Goal: Task Accomplishment & Management: Use online tool/utility

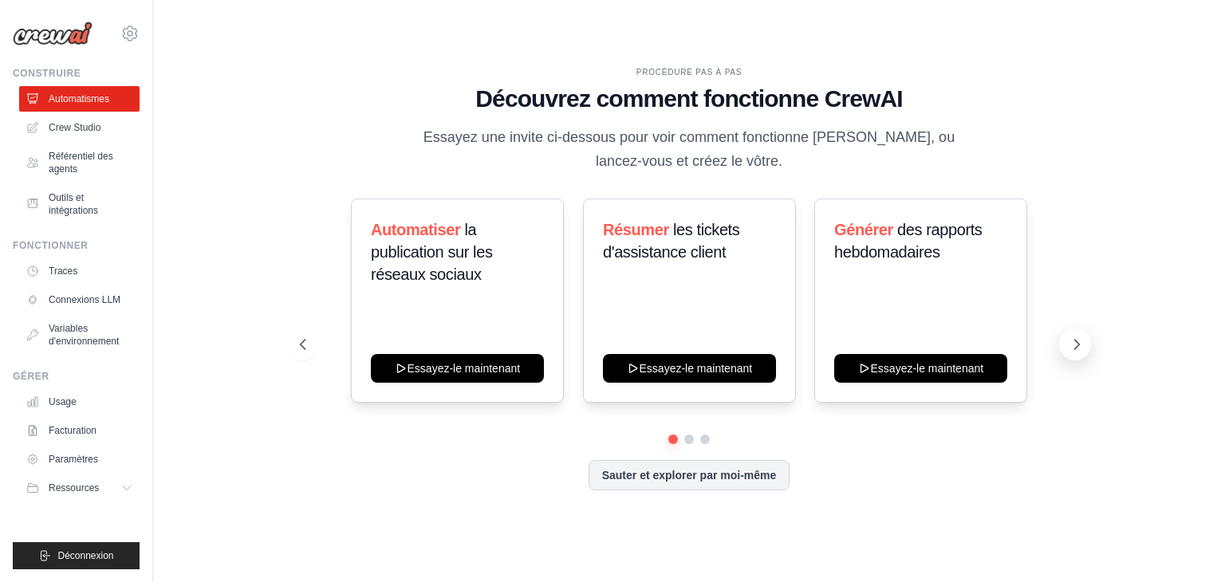
click at [1078, 338] on icon at bounding box center [1077, 345] width 16 height 16
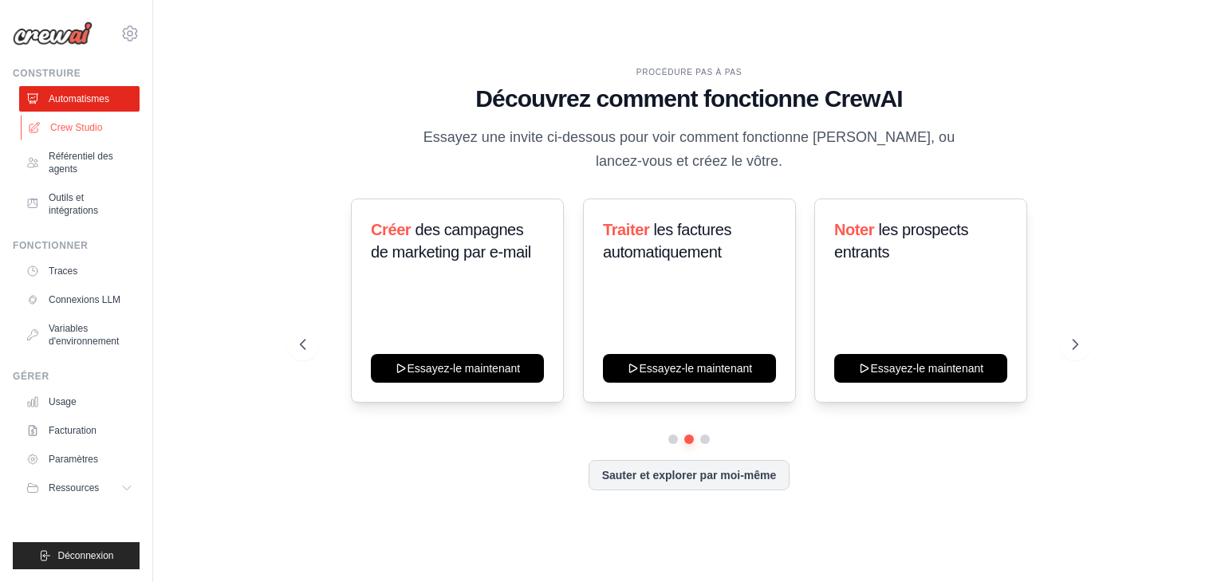
click at [55, 132] on font "Crew Studio" at bounding box center [76, 127] width 52 height 13
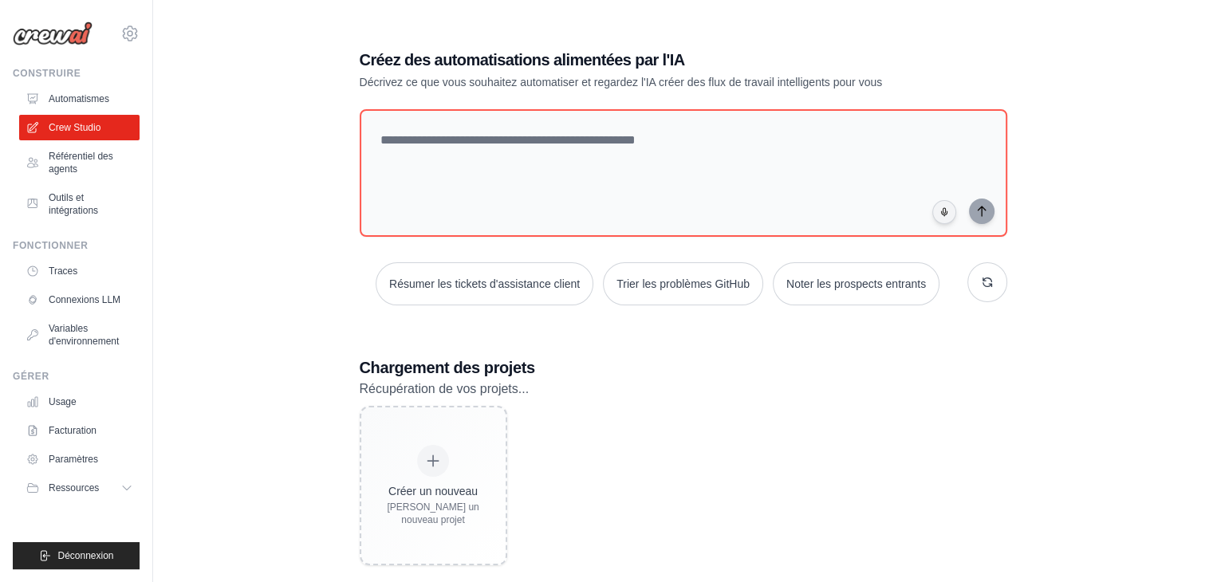
scroll to position [32, 0]
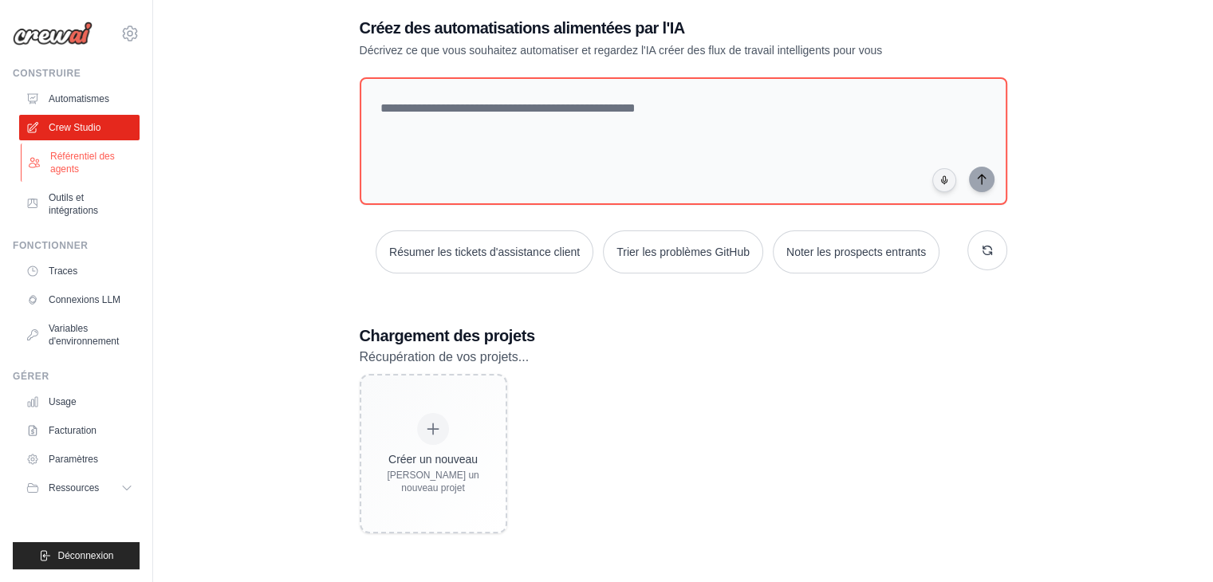
click at [95, 147] on link "Référentiel des agents" at bounding box center [81, 163] width 120 height 38
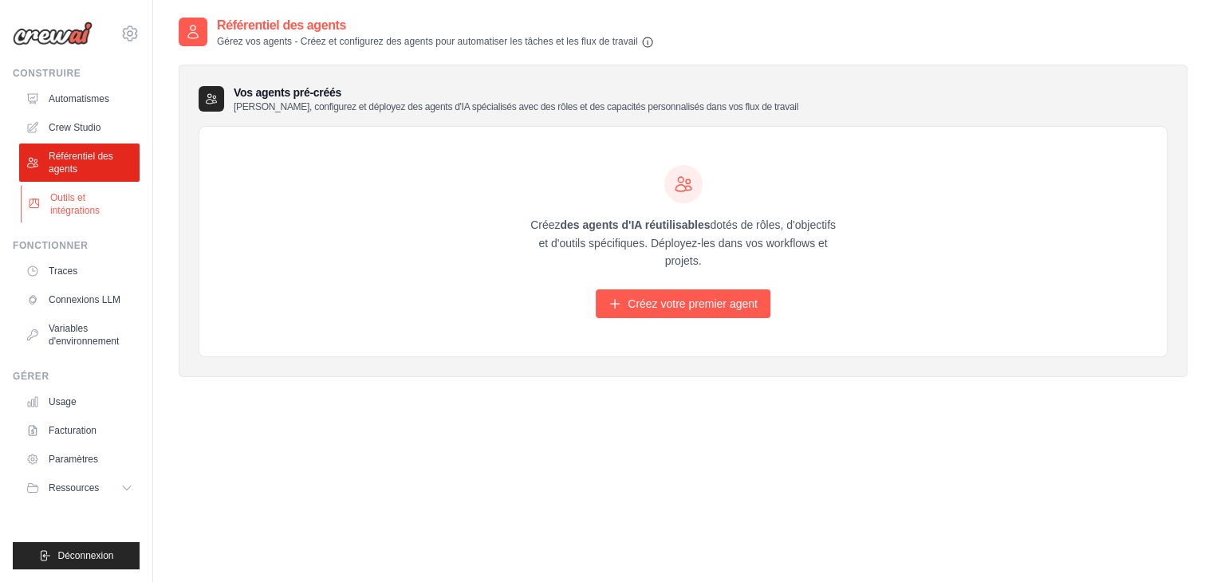
click at [77, 198] on font "Outils et intégrations" at bounding box center [74, 204] width 49 height 24
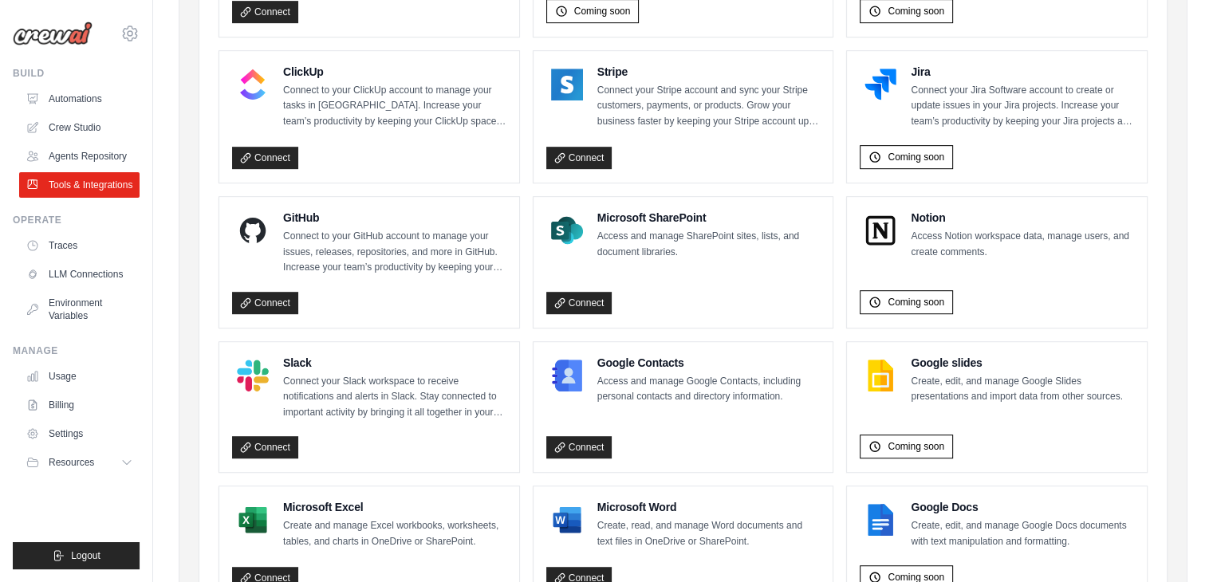
scroll to position [953, 0]
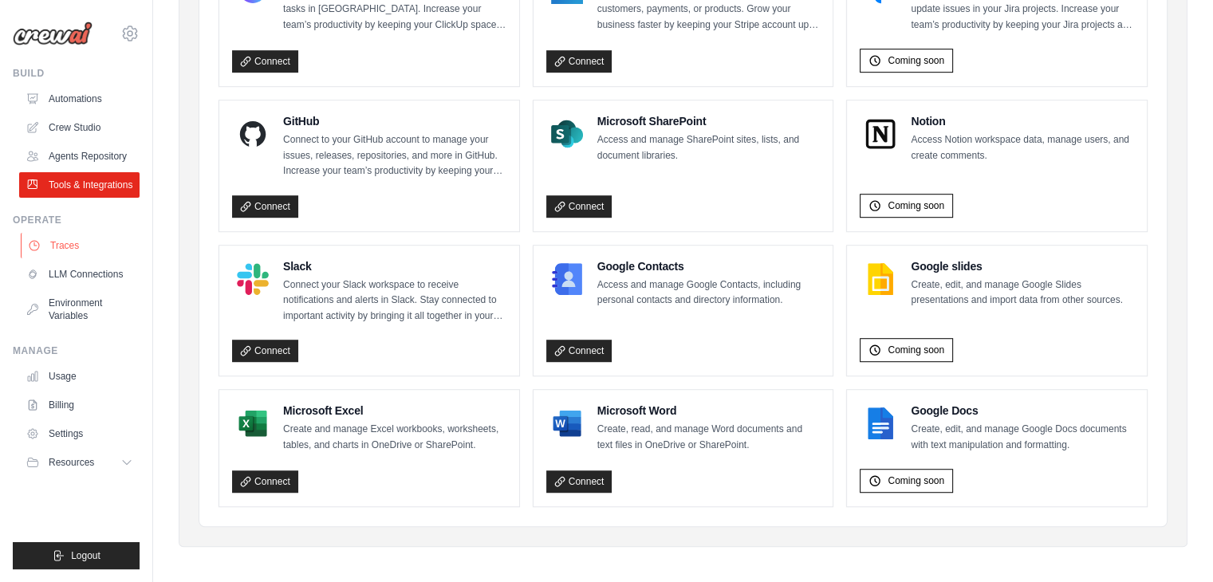
click at [87, 243] on link "Traces" at bounding box center [81, 246] width 120 height 26
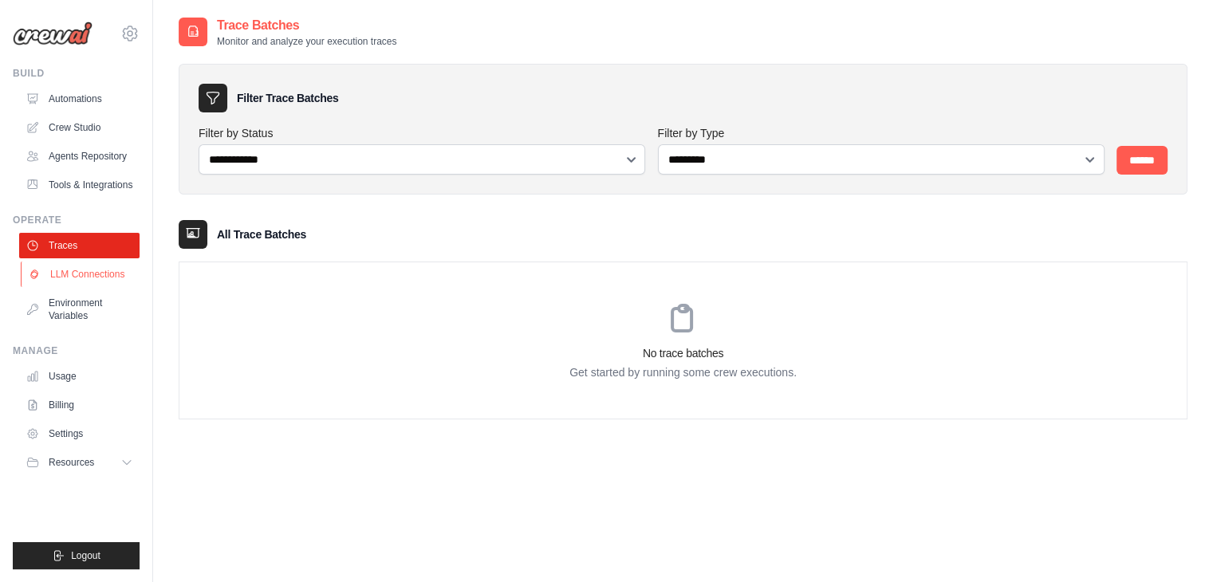
scroll to position [32, 0]
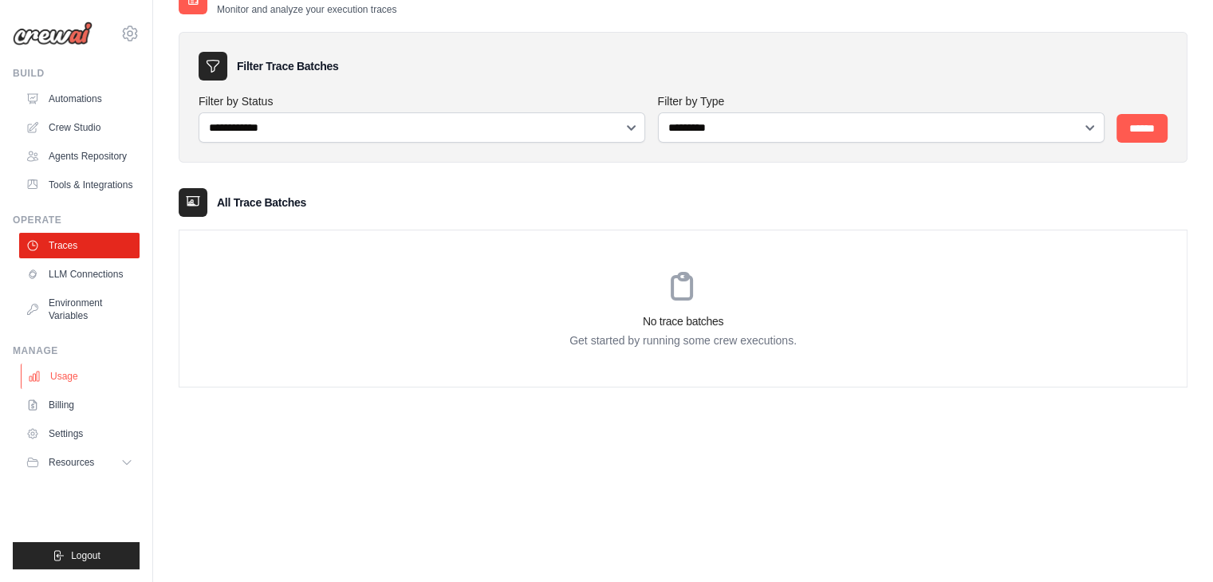
click at [51, 372] on link "Usage" at bounding box center [81, 377] width 120 height 26
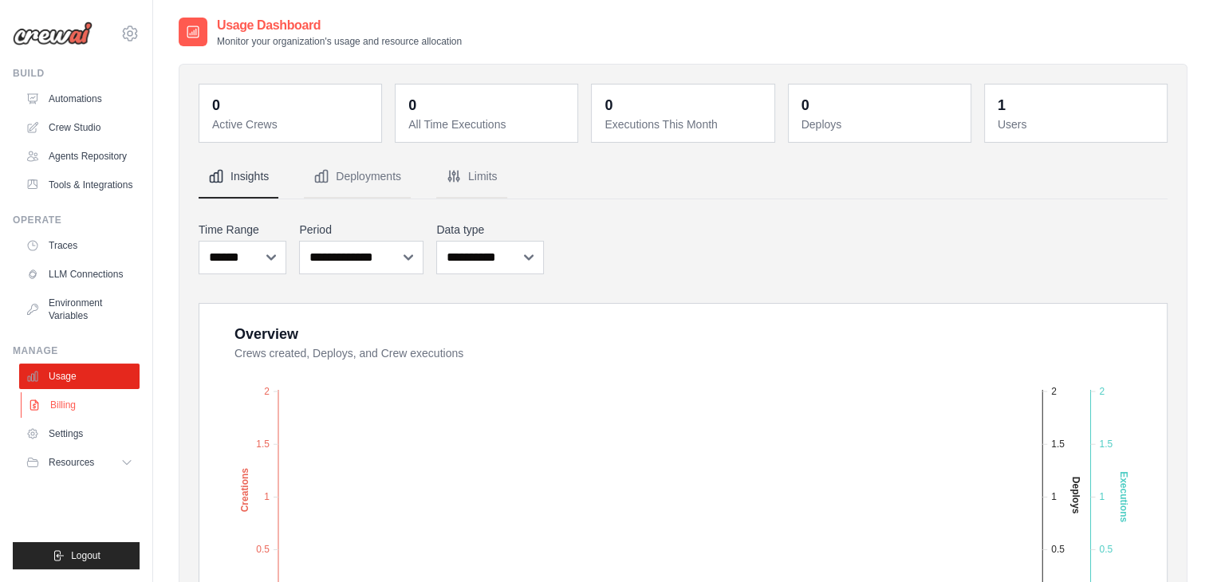
click at [69, 403] on link "Billing" at bounding box center [81, 405] width 120 height 26
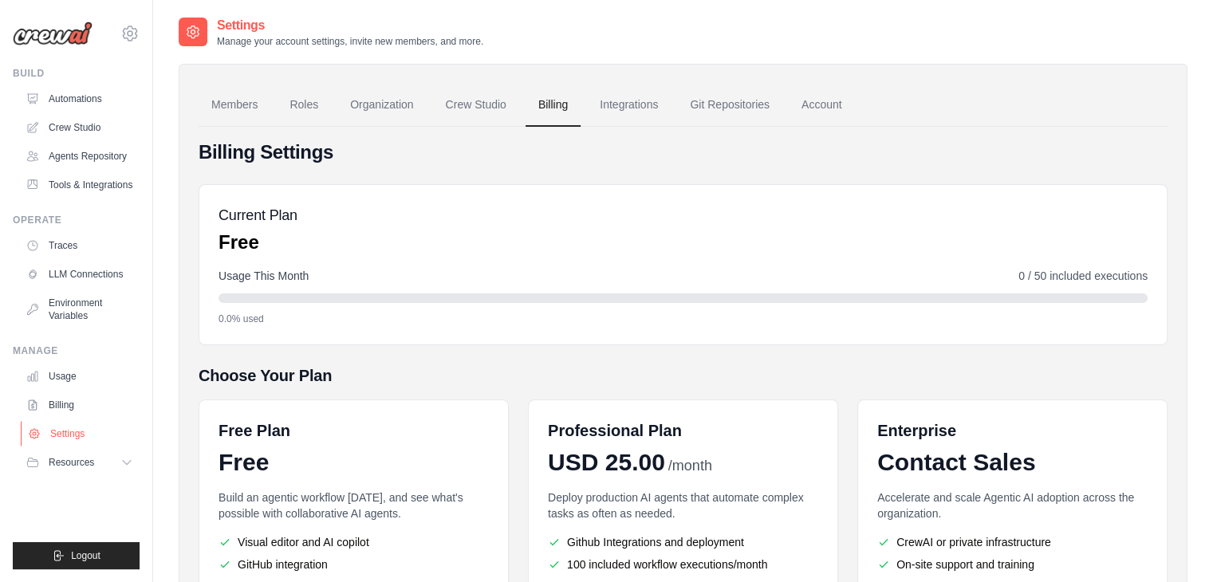
click at [61, 433] on link "Settings" at bounding box center [81, 434] width 120 height 26
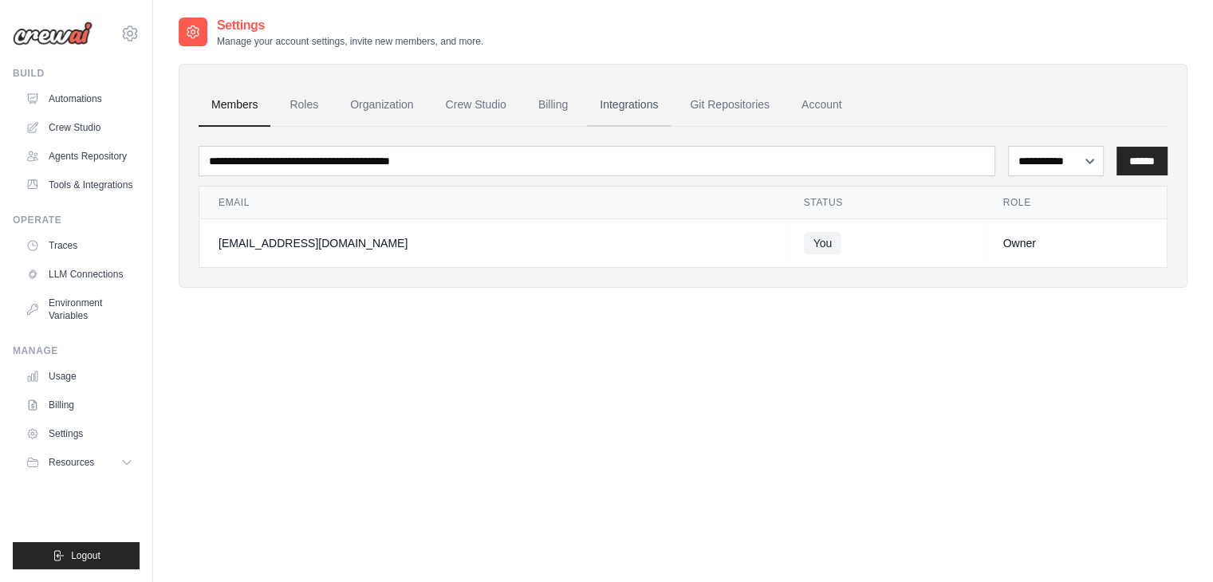
click at [626, 107] on link "Integrations" at bounding box center [629, 105] width 84 height 43
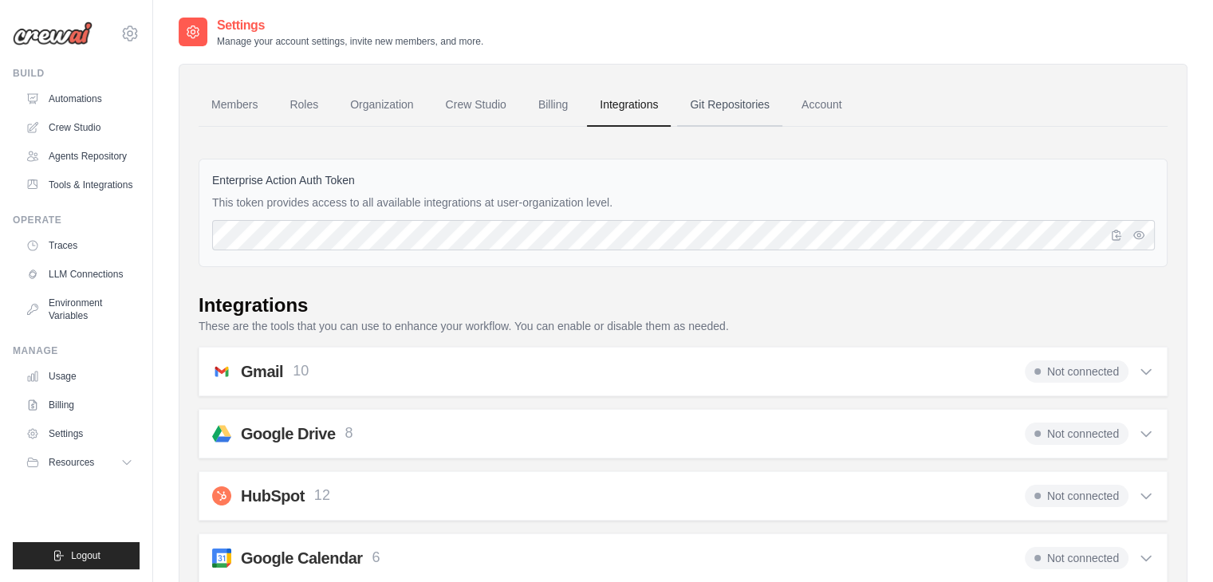
click at [708, 108] on link "Git Repositories" at bounding box center [729, 105] width 105 height 43
click at [829, 100] on link "Account" at bounding box center [822, 105] width 66 height 43
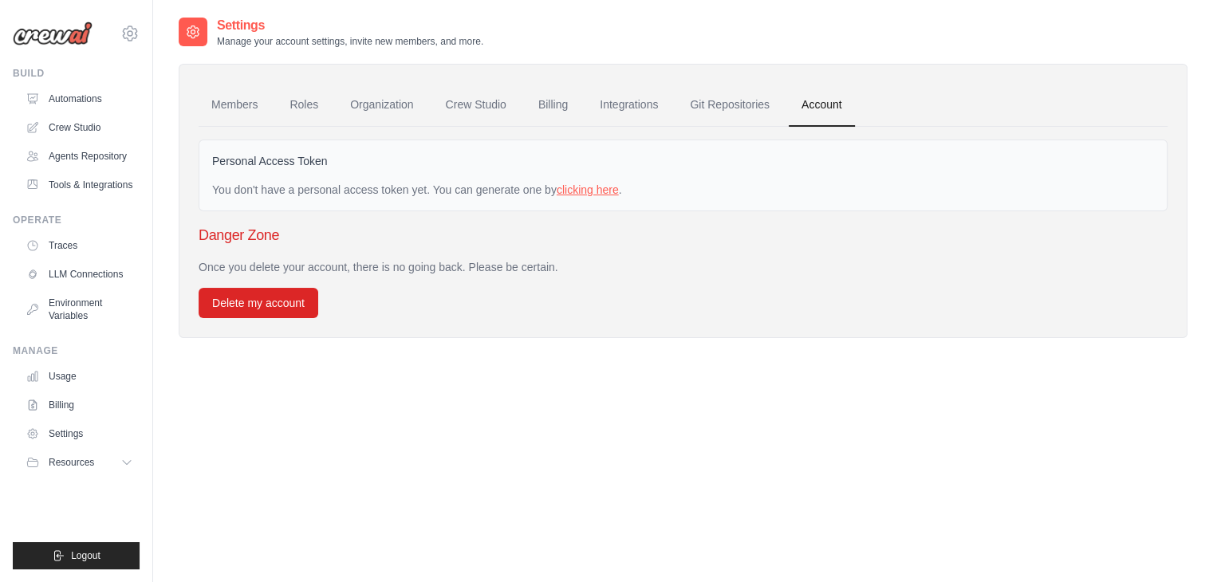
click at [580, 186] on link "clicking here" at bounding box center [588, 189] width 62 height 13
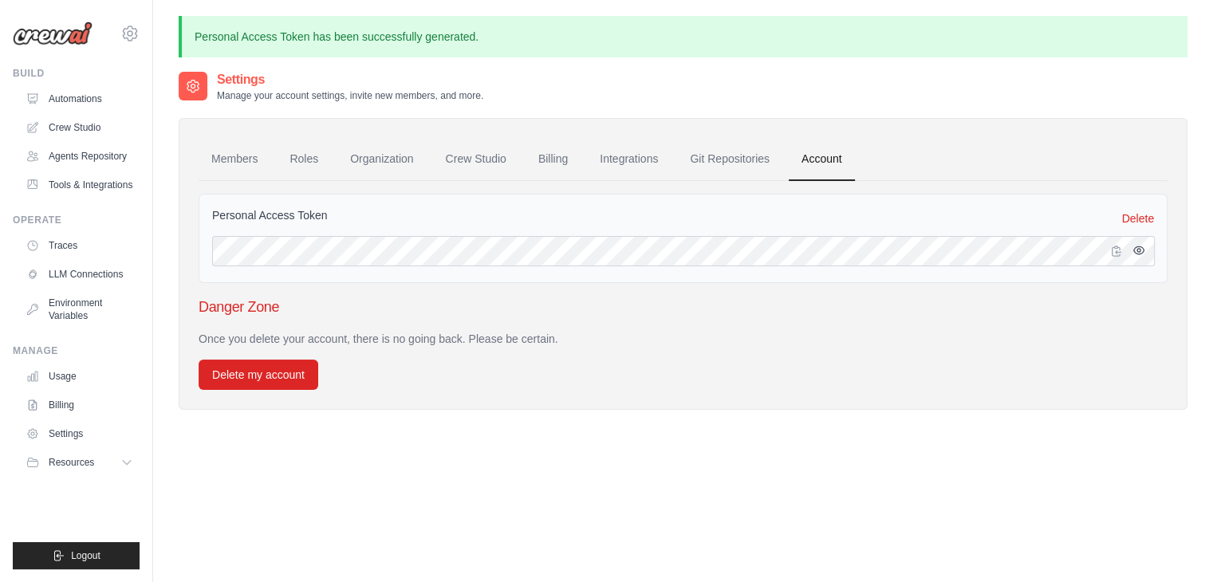
click at [1142, 244] on icon "button" at bounding box center [1139, 250] width 13 height 13
click at [1114, 250] on icon "button" at bounding box center [1116, 251] width 9 height 10
click at [734, 166] on link "Git Repositories" at bounding box center [729, 159] width 105 height 43
click at [386, 156] on link "Organization" at bounding box center [381, 159] width 89 height 43
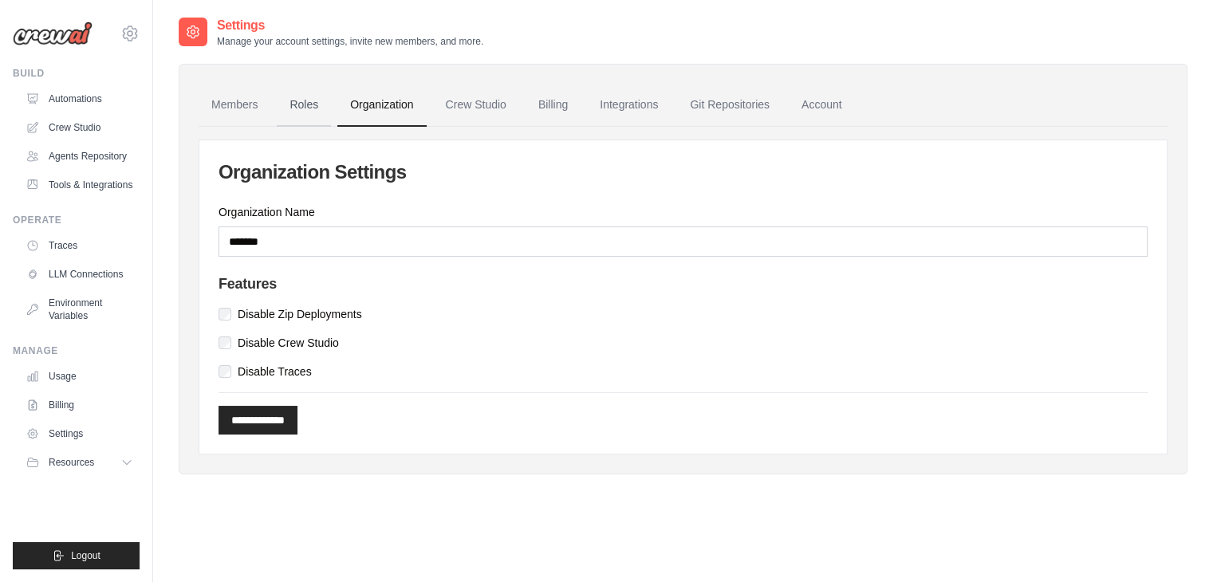
click at [281, 108] on link "Roles" at bounding box center [304, 105] width 54 height 43
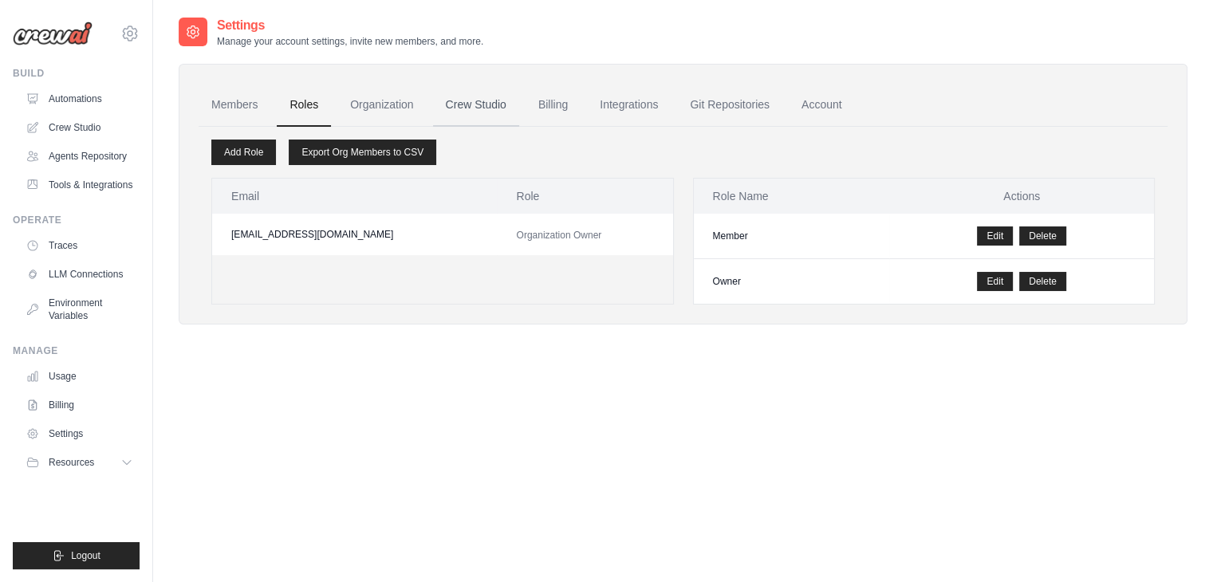
click at [458, 106] on link "Crew Studio" at bounding box center [476, 105] width 86 height 43
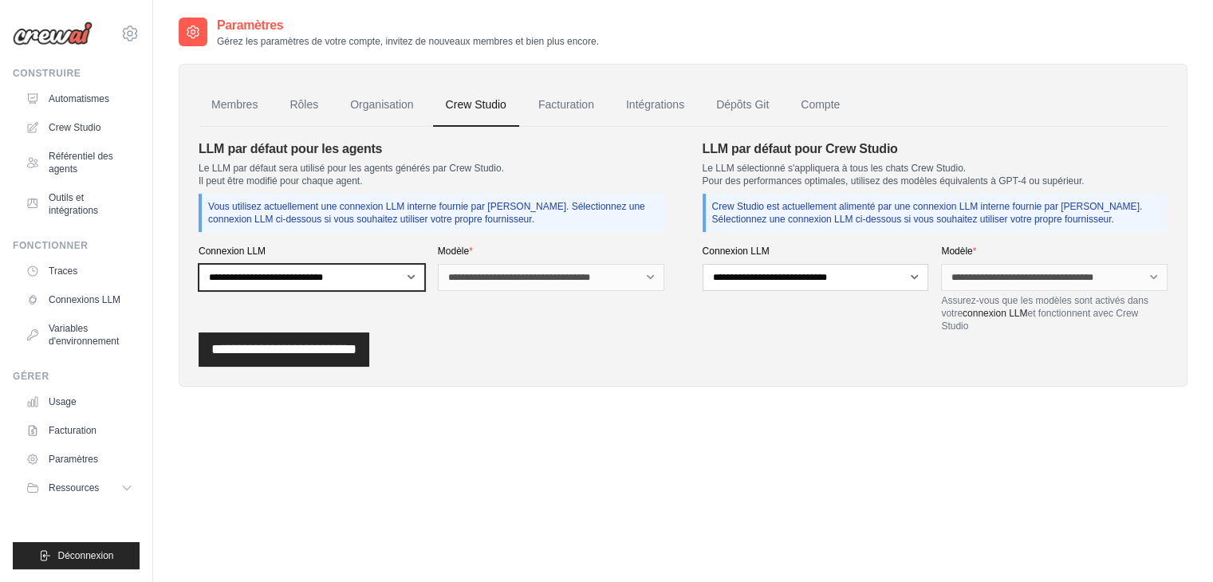
click at [359, 270] on select "**********" at bounding box center [312, 277] width 227 height 27
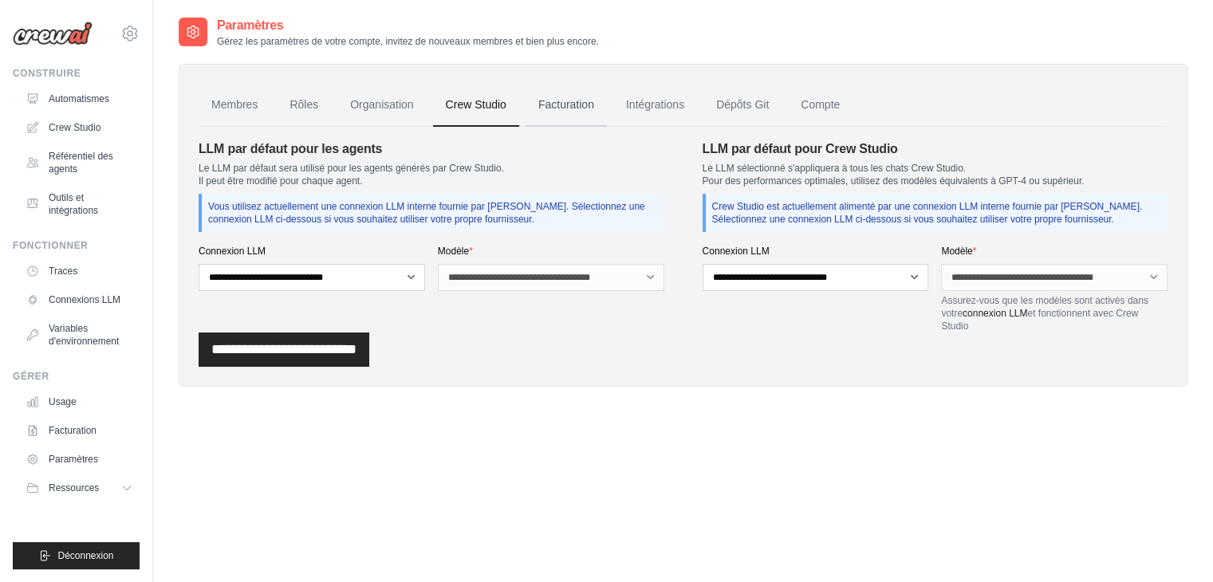
click at [558, 99] on font "Facturation" at bounding box center [566, 104] width 56 height 13
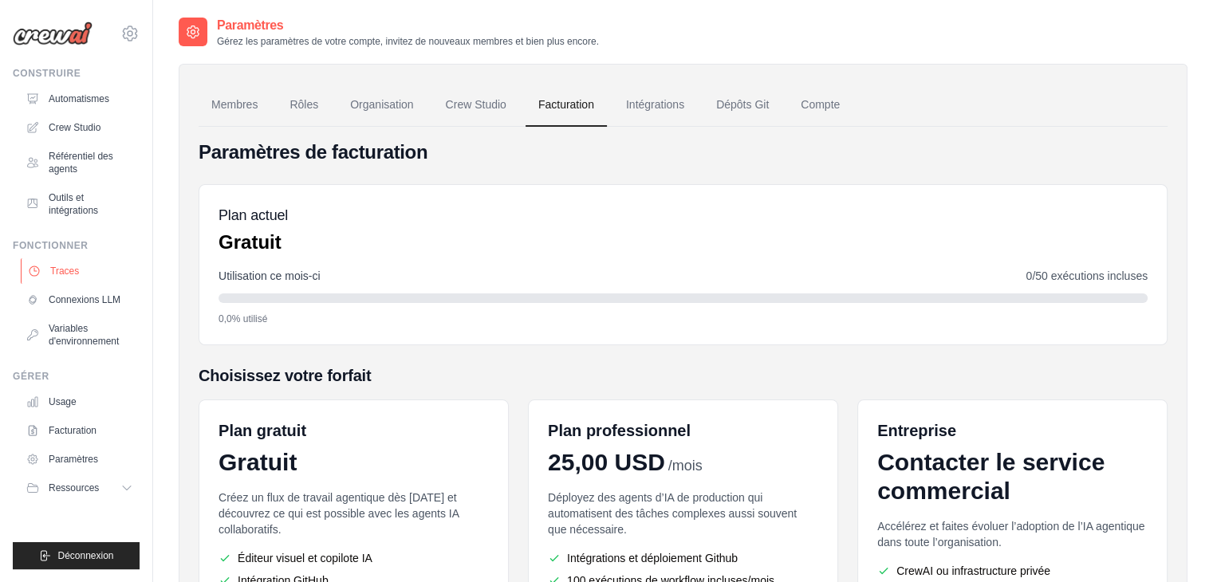
click at [72, 282] on link "Traces" at bounding box center [81, 271] width 120 height 26
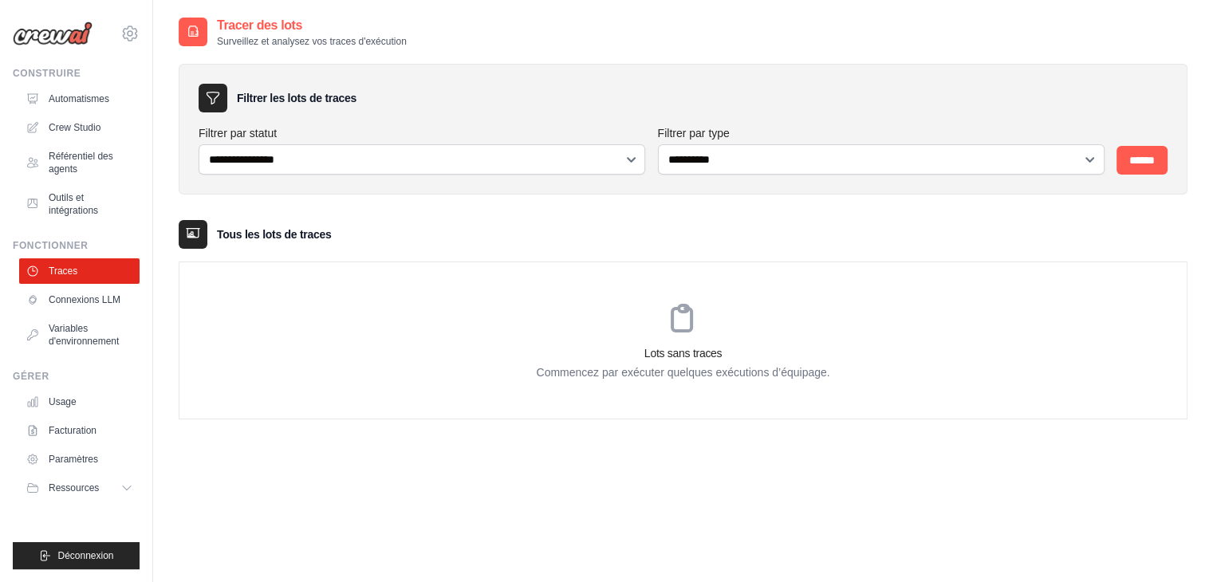
click at [605, 369] on font "Commencez par exécuter quelques exécutions d’équipage." at bounding box center [683, 372] width 294 height 13
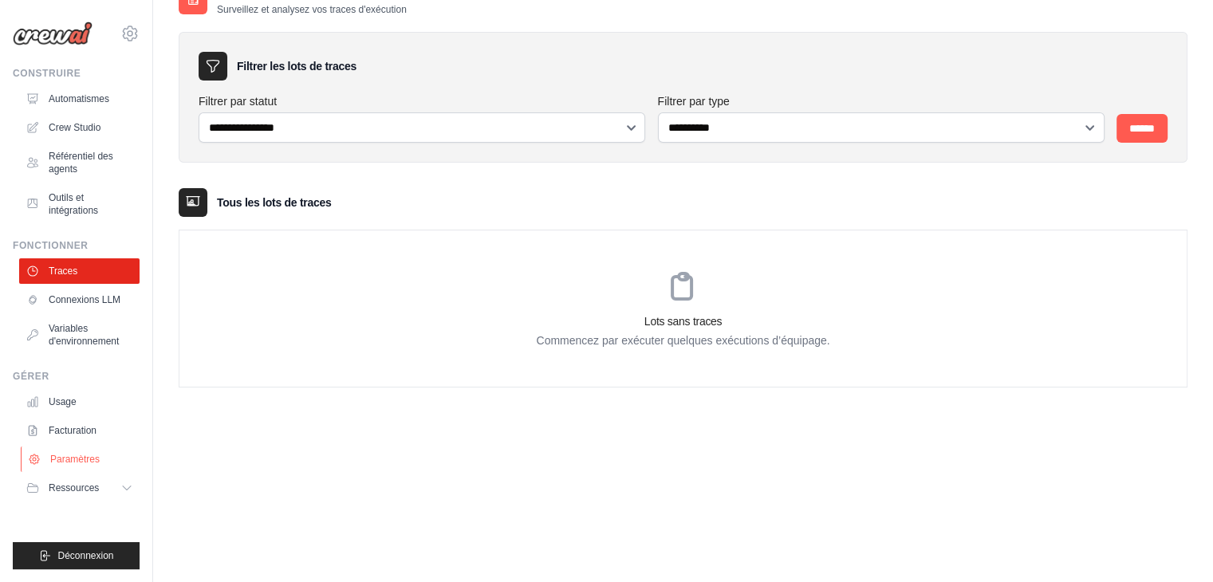
click at [57, 456] on font "Paramètres" at bounding box center [74, 459] width 49 height 11
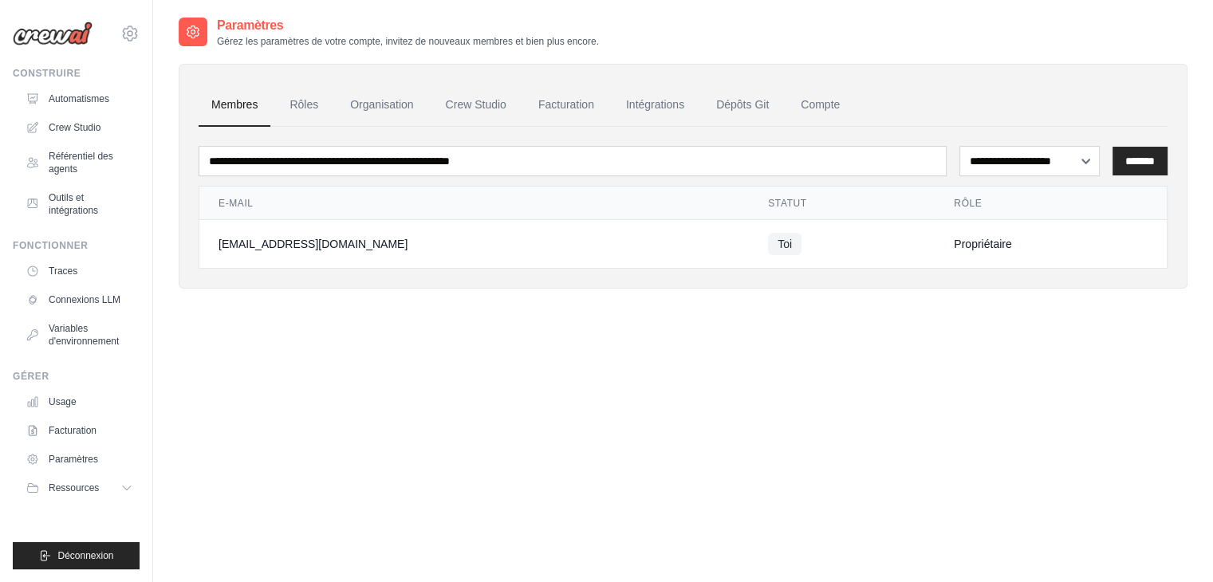
click at [48, 36] on img at bounding box center [53, 34] width 80 height 24
click at [137, 30] on icon at bounding box center [129, 33] width 19 height 19
click at [160, 102] on font "Paramètres" at bounding box center [182, 99] width 57 height 13
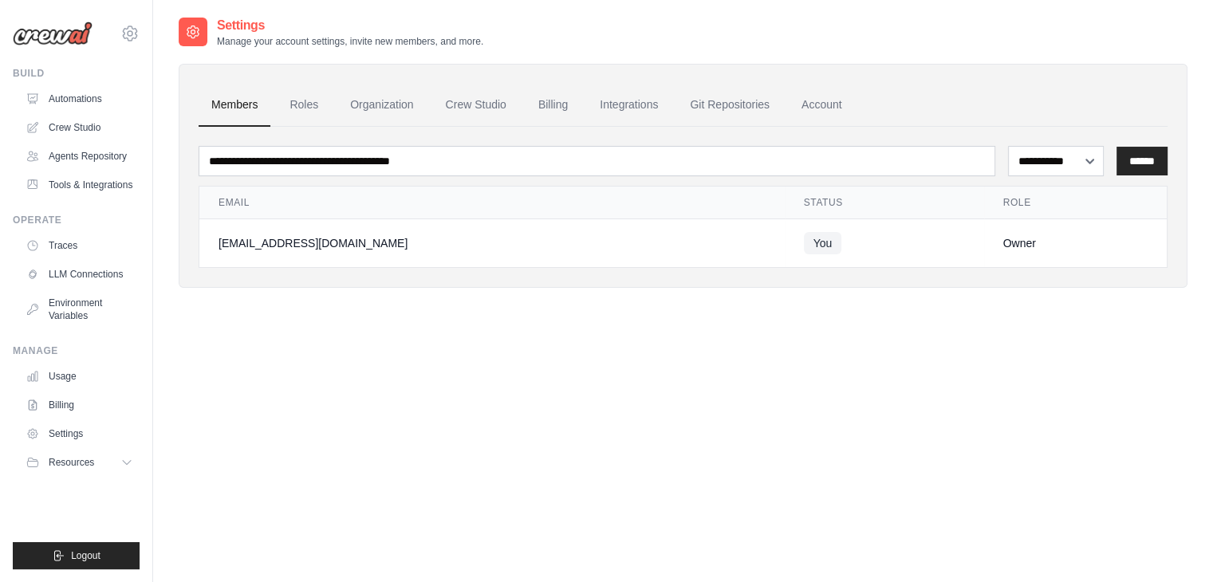
click at [45, 31] on img at bounding box center [53, 34] width 80 height 24
click at [102, 454] on button "Resources" at bounding box center [81, 463] width 120 height 26
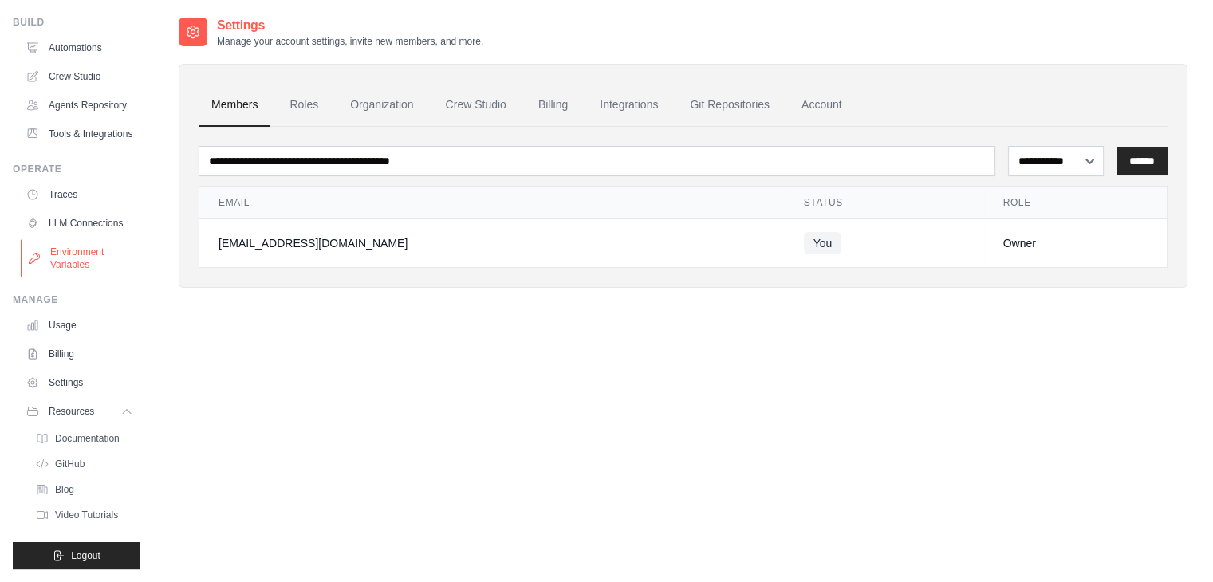
click at [64, 253] on link "Environment Variables" at bounding box center [81, 258] width 120 height 38
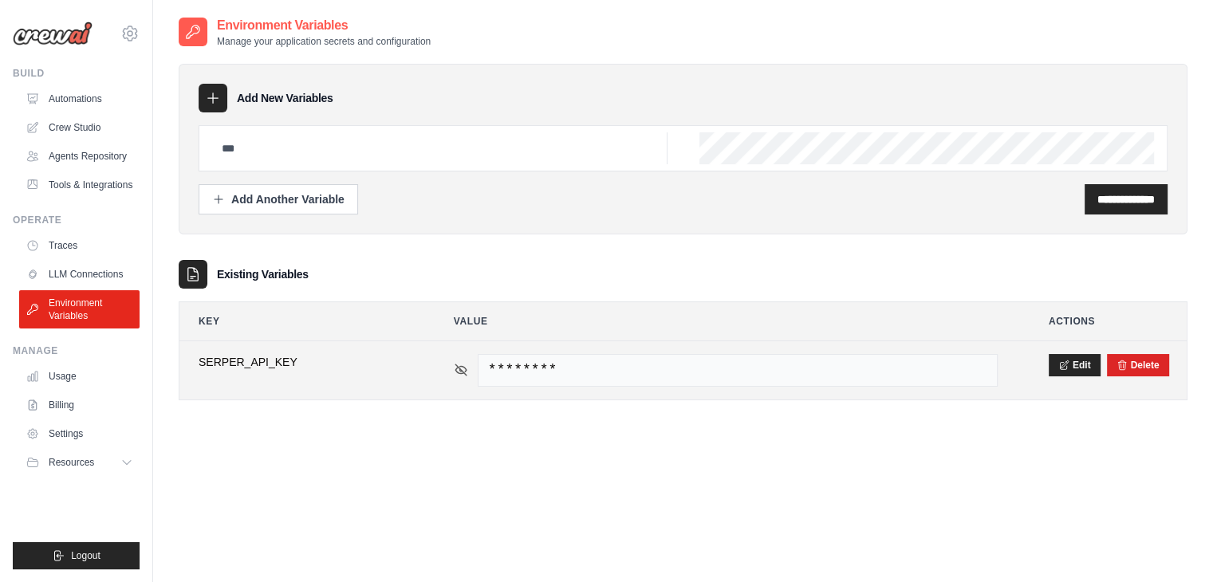
click at [462, 369] on icon at bounding box center [460, 370] width 11 height 11
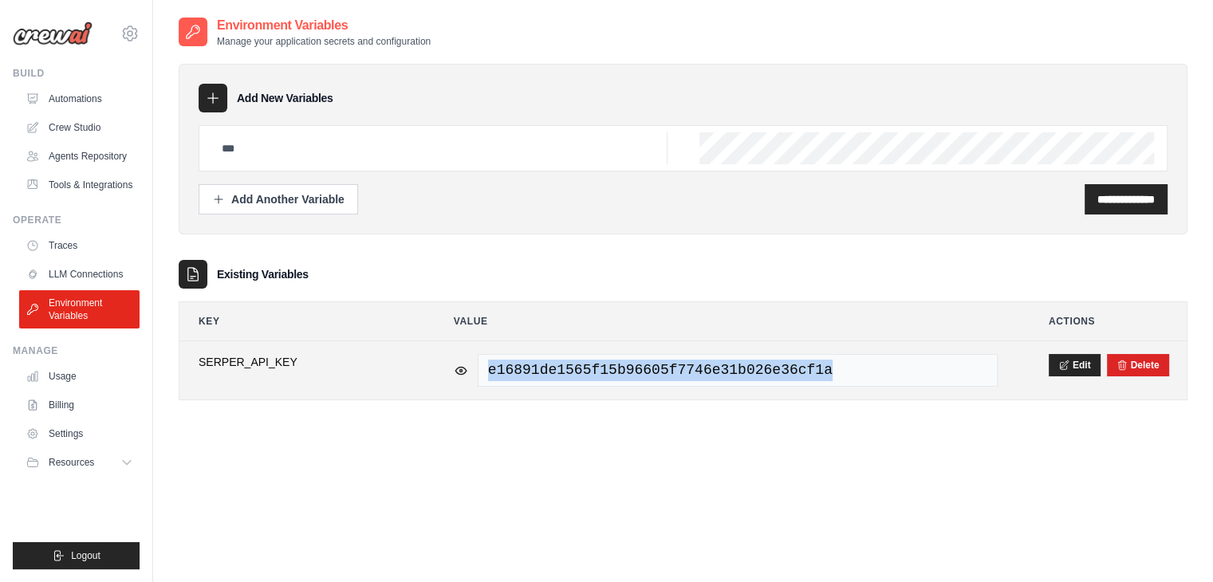
drag, startPoint x: 814, startPoint y: 369, endPoint x: 464, endPoint y: 358, distance: 349.6
click at [464, 358] on div "e16891de1565f15b96605f7746e31b026e36cf1a" at bounding box center [726, 370] width 544 height 33
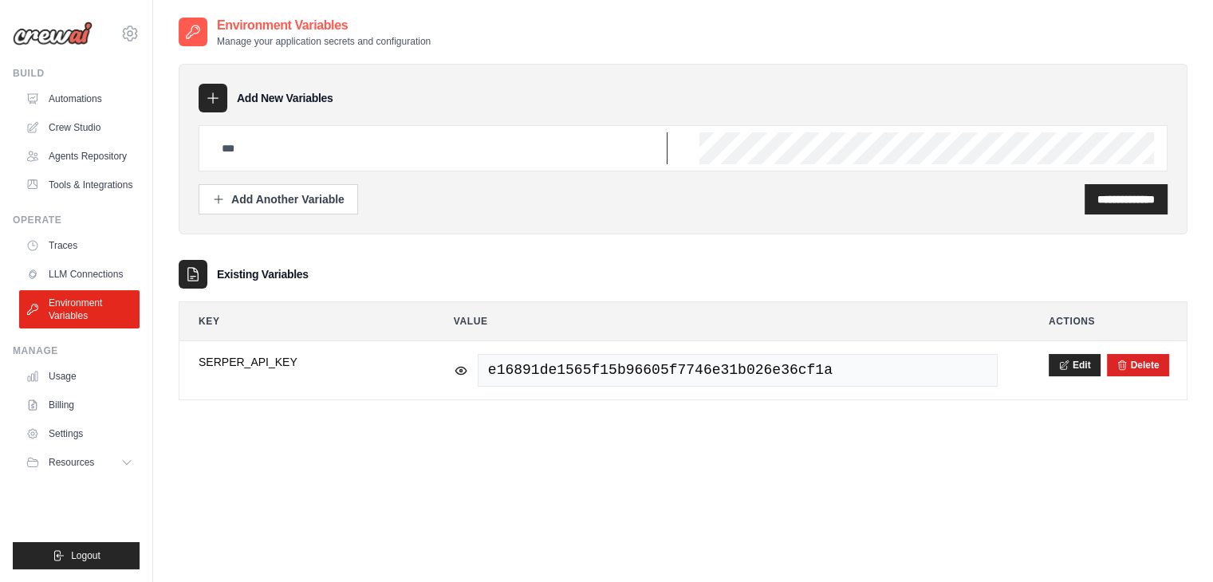
click at [295, 147] on input "text" at bounding box center [439, 148] width 455 height 32
click at [268, 187] on button "Add Another Variable" at bounding box center [279, 198] width 160 height 30
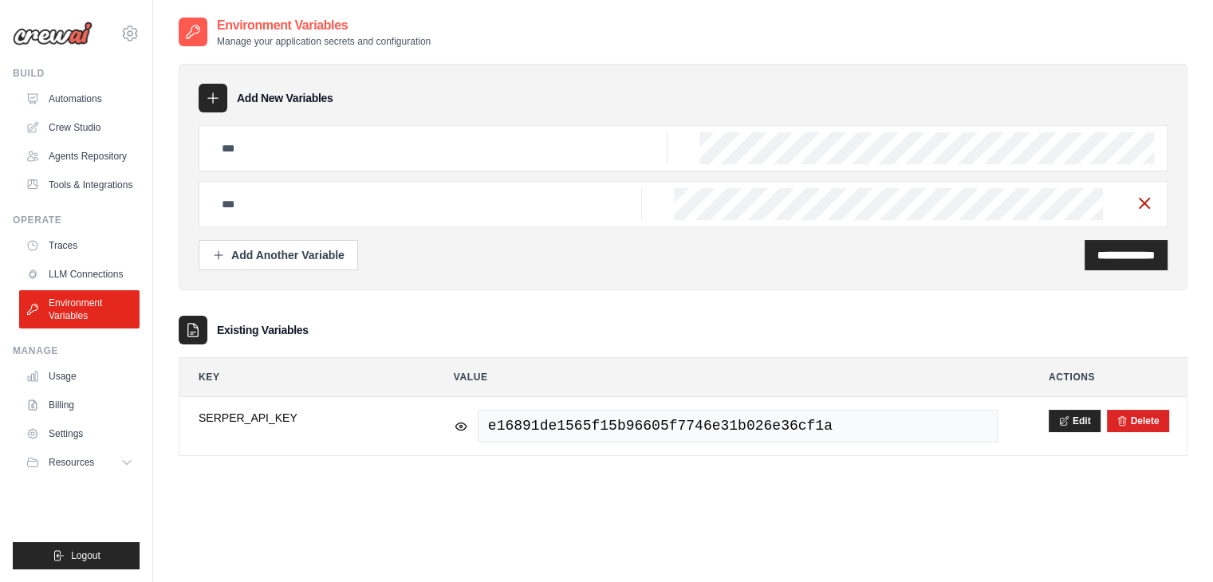
click at [1141, 199] on line "button" at bounding box center [1145, 204] width 10 height 10
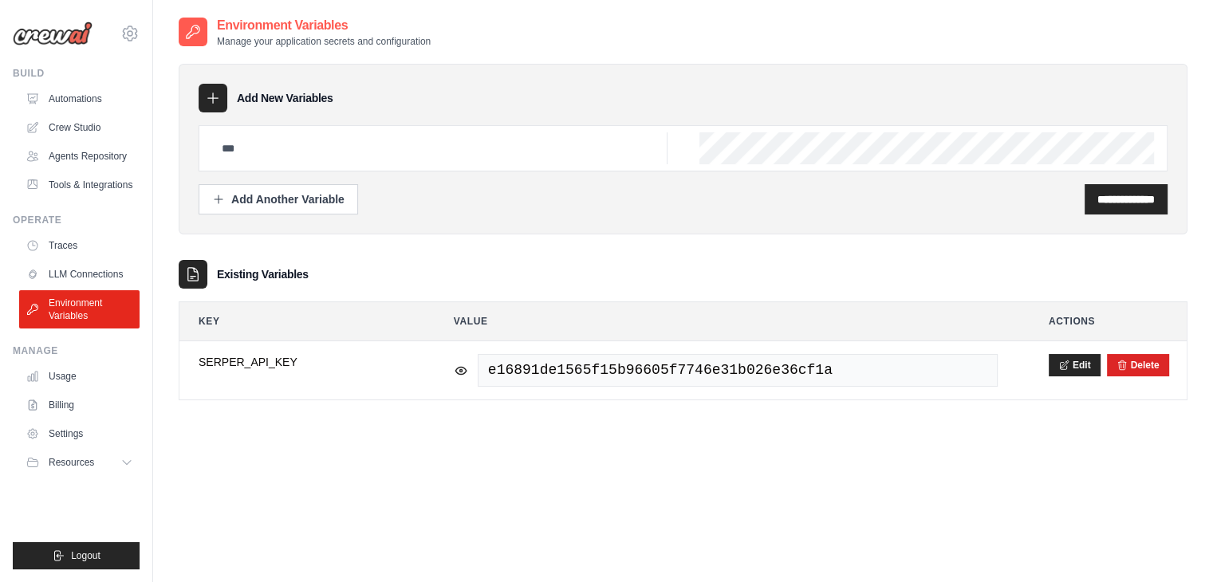
click at [724, 234] on div "**********" at bounding box center [683, 224] width 1009 height 353
click at [84, 188] on link "Tools & Integrations" at bounding box center [81, 185] width 120 height 26
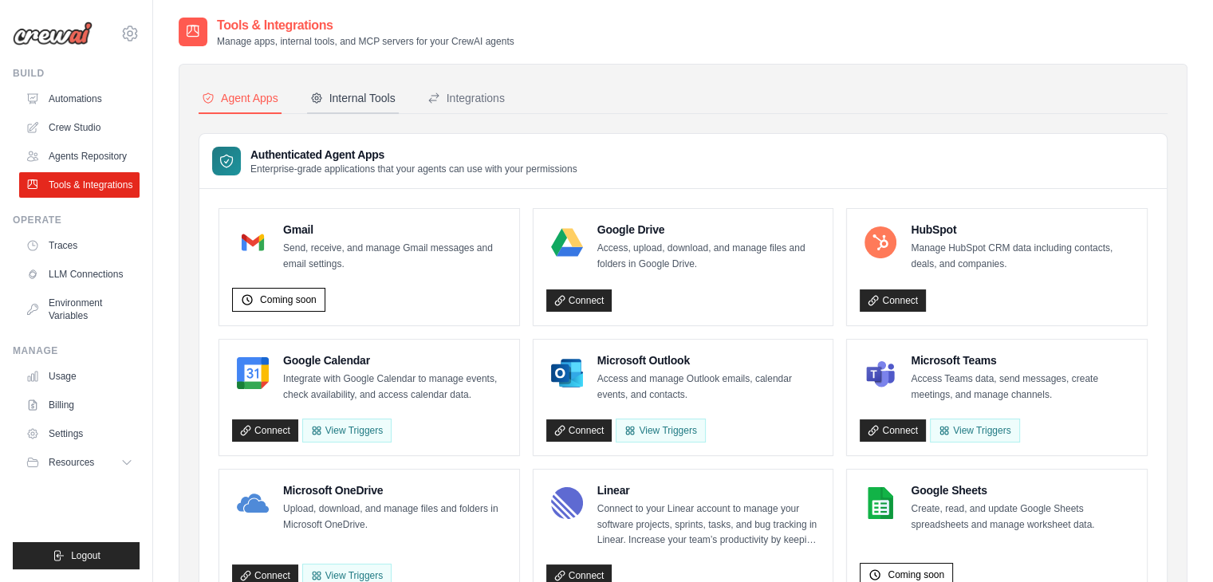
click at [349, 101] on div "Internal Tools" at bounding box center [352, 98] width 85 height 16
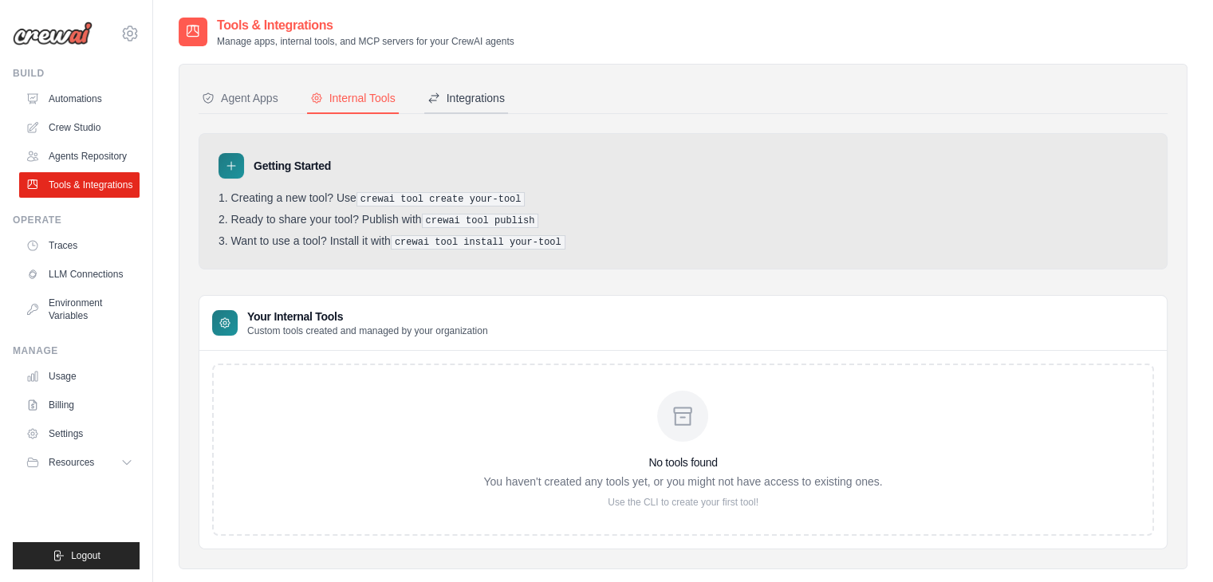
click at [479, 97] on div "Integrations" at bounding box center [466, 98] width 77 height 16
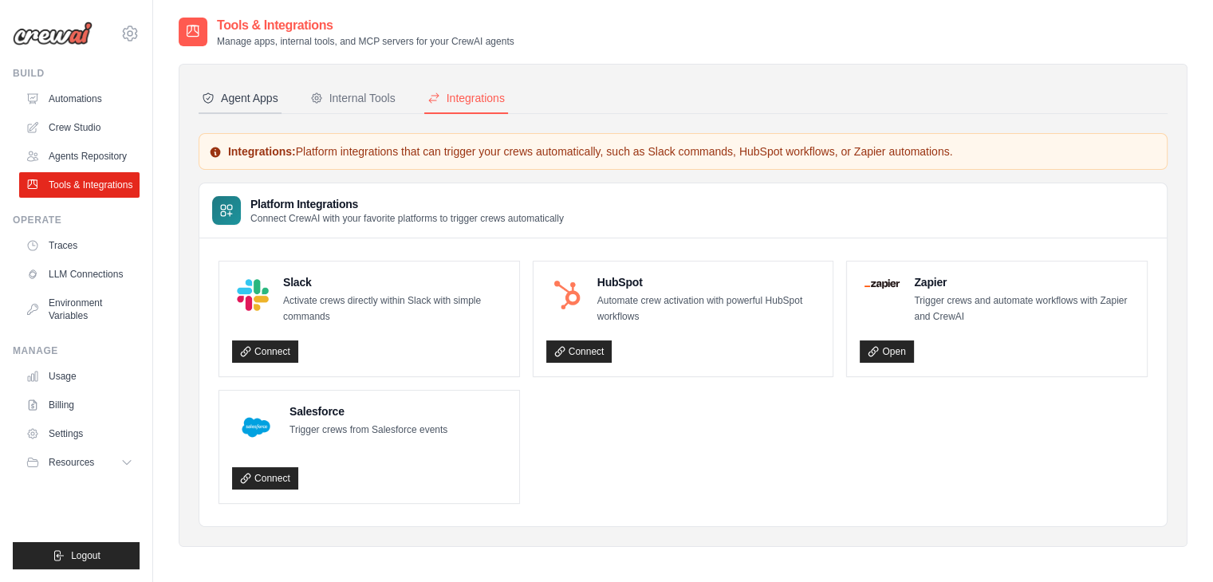
click at [229, 93] on div "Agent Apps" at bounding box center [240, 98] width 77 height 16
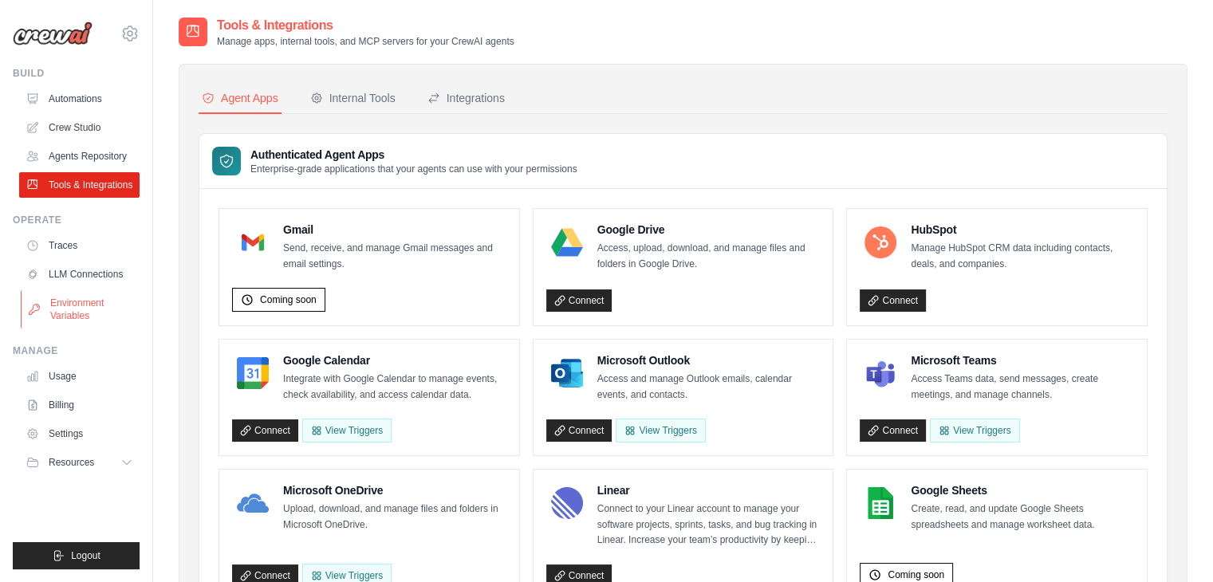
click at [66, 306] on link "Environment Variables" at bounding box center [81, 309] width 120 height 38
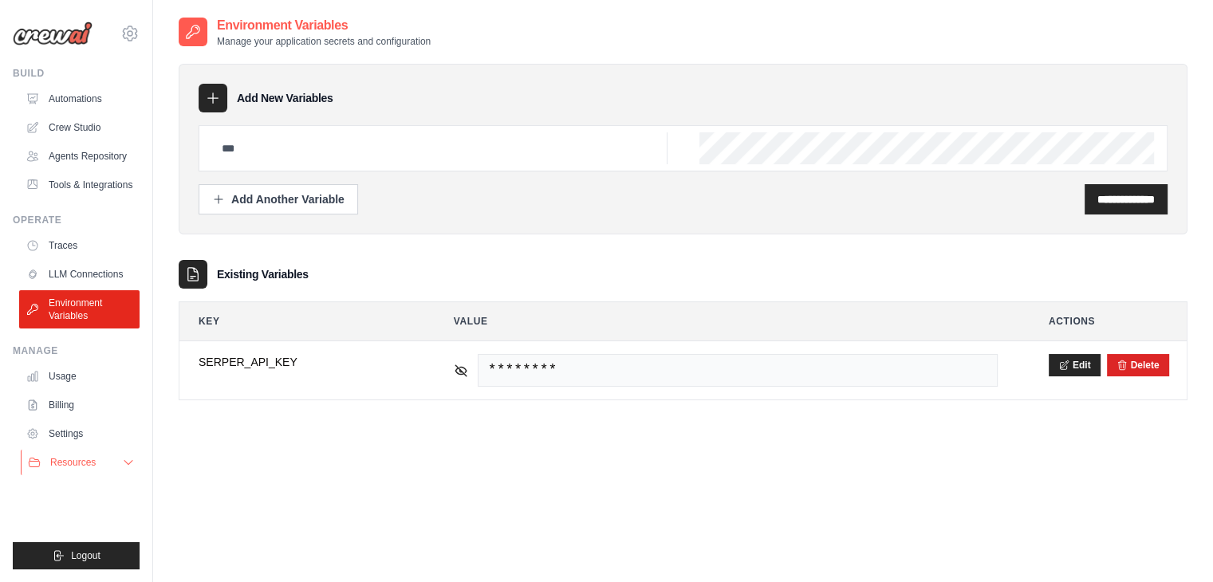
click at [71, 450] on button "Resources" at bounding box center [81, 463] width 120 height 26
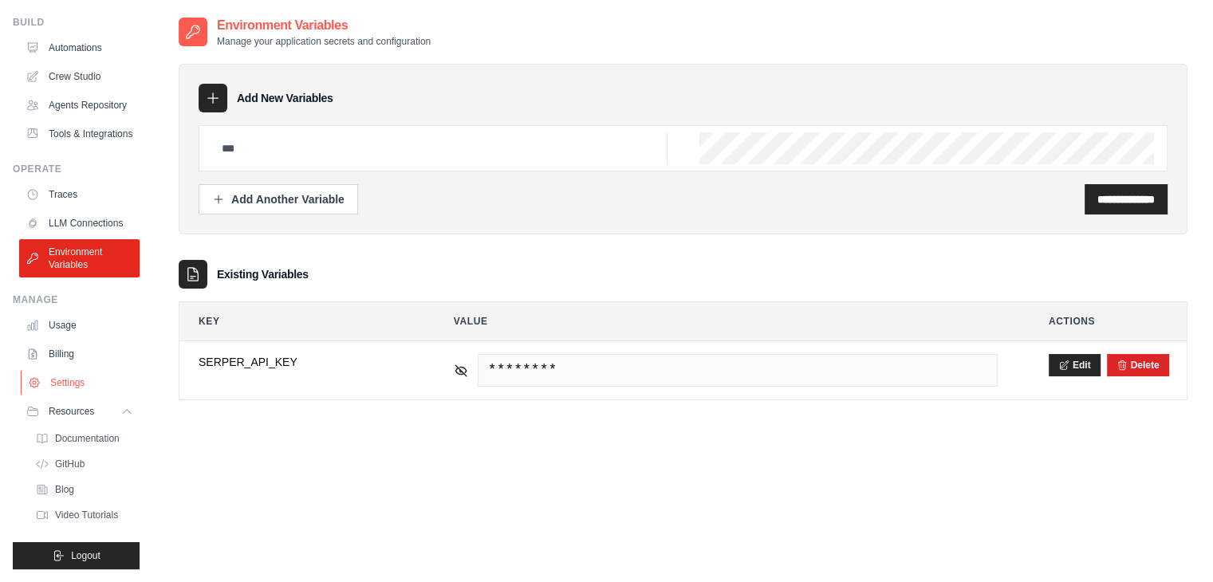
scroll to position [89, 0]
click at [83, 443] on span "Documentation" at bounding box center [89, 438] width 65 height 13
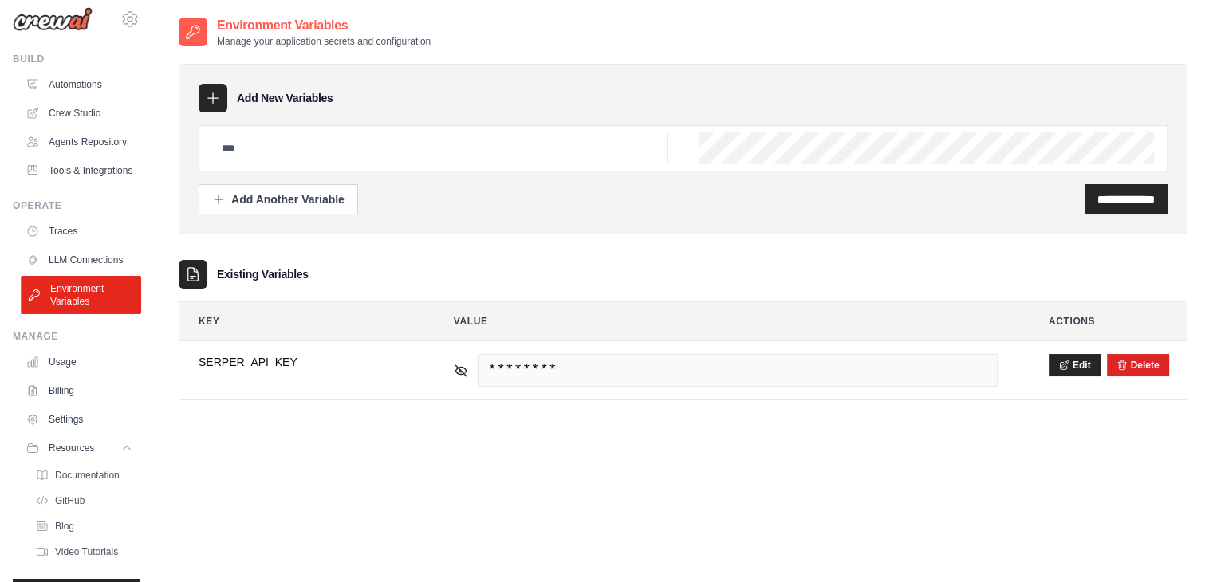
scroll to position [12, 0]
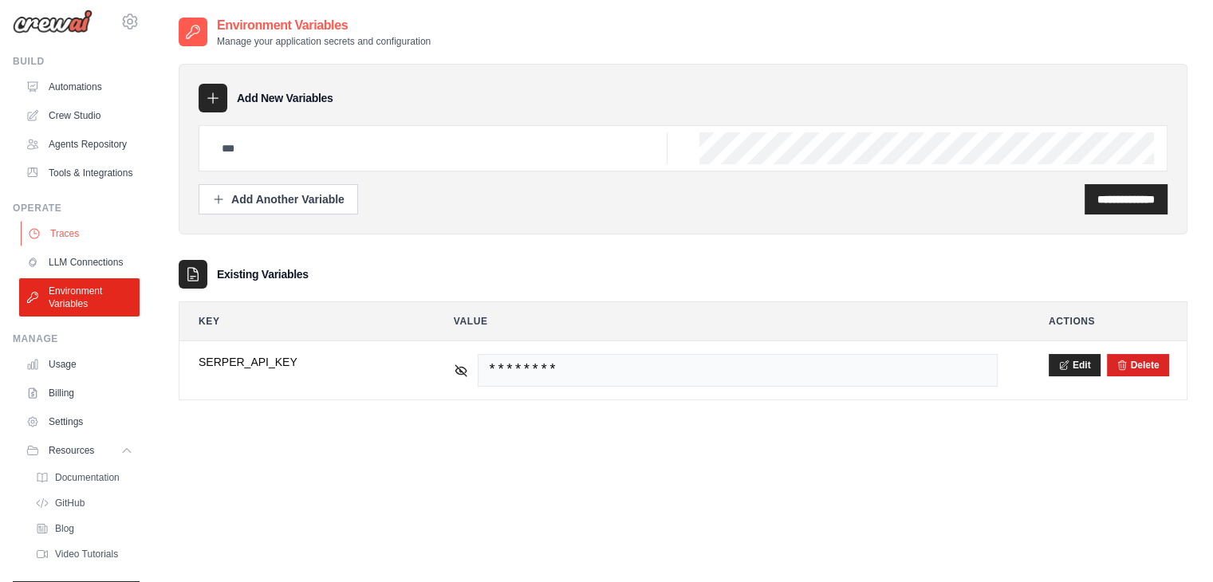
click at [63, 246] on link "Traces" at bounding box center [81, 234] width 120 height 26
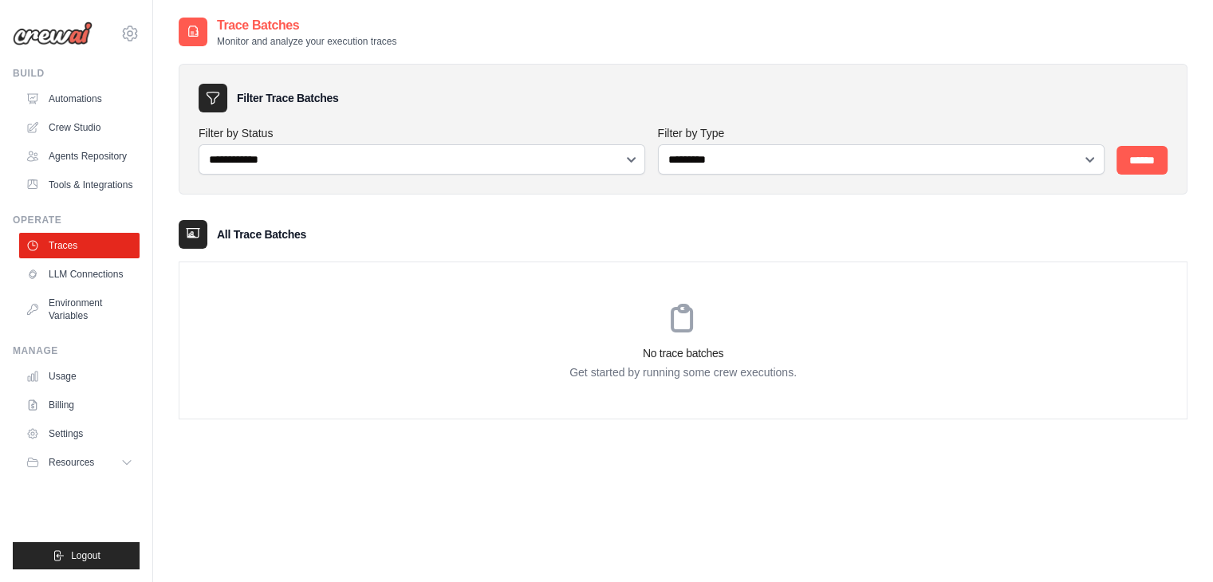
click at [239, 20] on h2 "Trace Batches" at bounding box center [306, 25] width 179 height 19
click at [191, 31] on icon at bounding box center [193, 32] width 16 height 16
click at [703, 355] on h3 "No trace batches" at bounding box center [683, 353] width 1008 height 16
click at [47, 381] on link "Usage" at bounding box center [81, 377] width 120 height 26
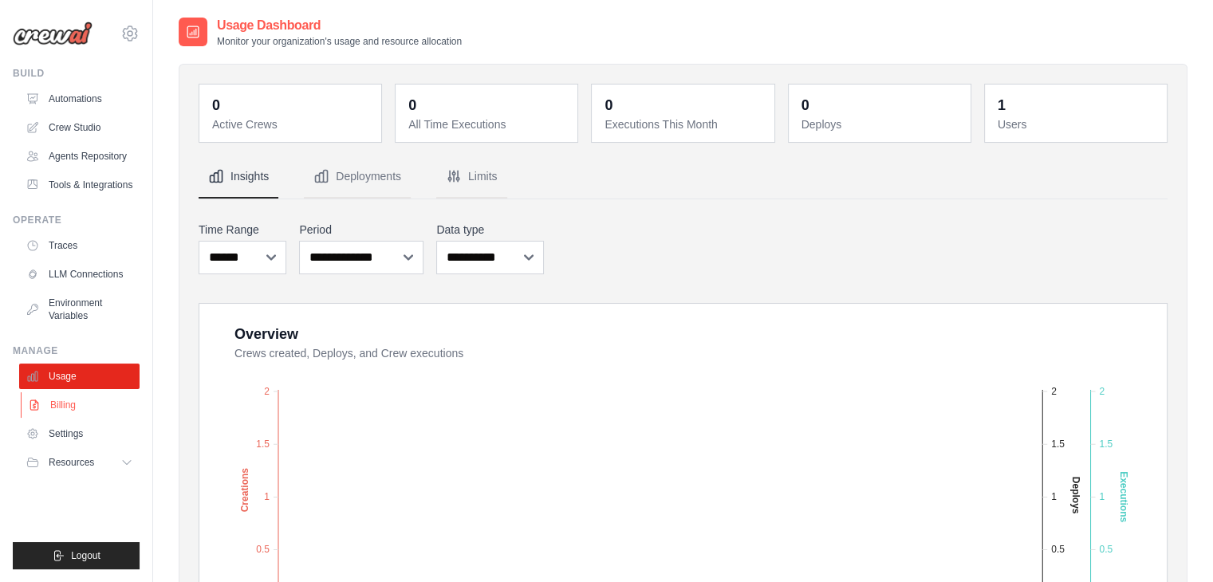
click at [55, 408] on link "Billing" at bounding box center [81, 405] width 120 height 26
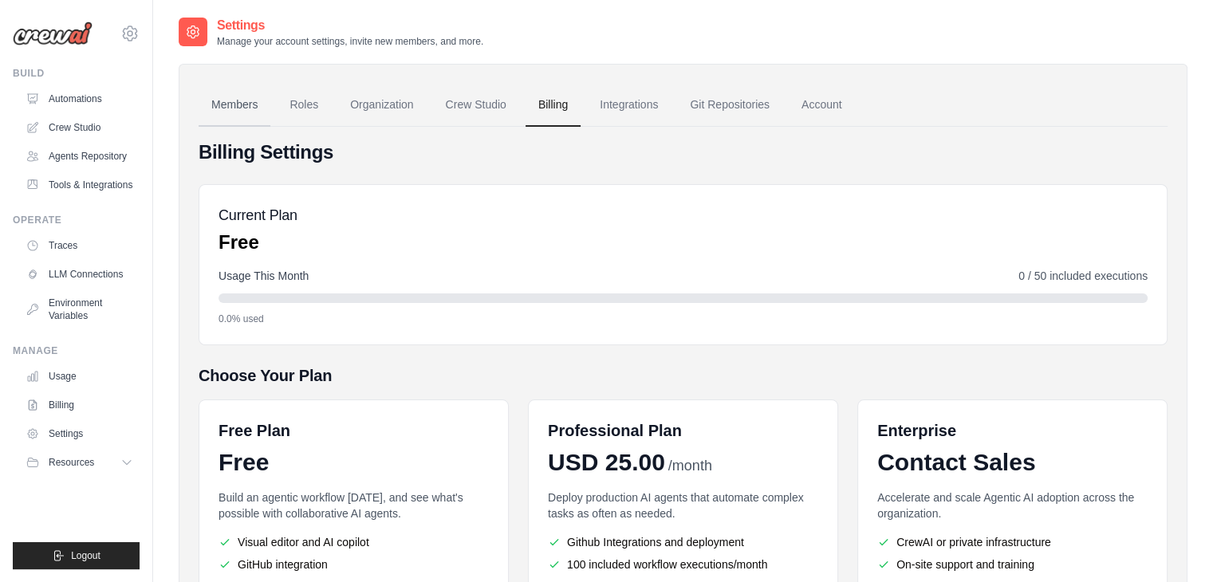
click at [249, 104] on link "Members" at bounding box center [235, 105] width 72 height 43
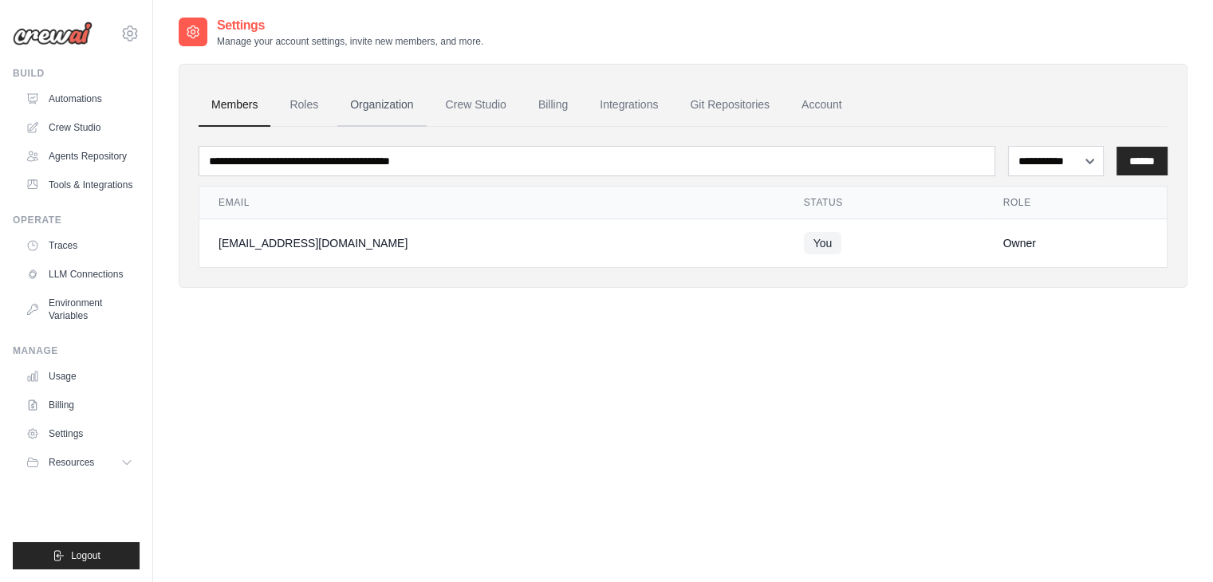
click at [400, 101] on link "Organization" at bounding box center [381, 105] width 89 height 43
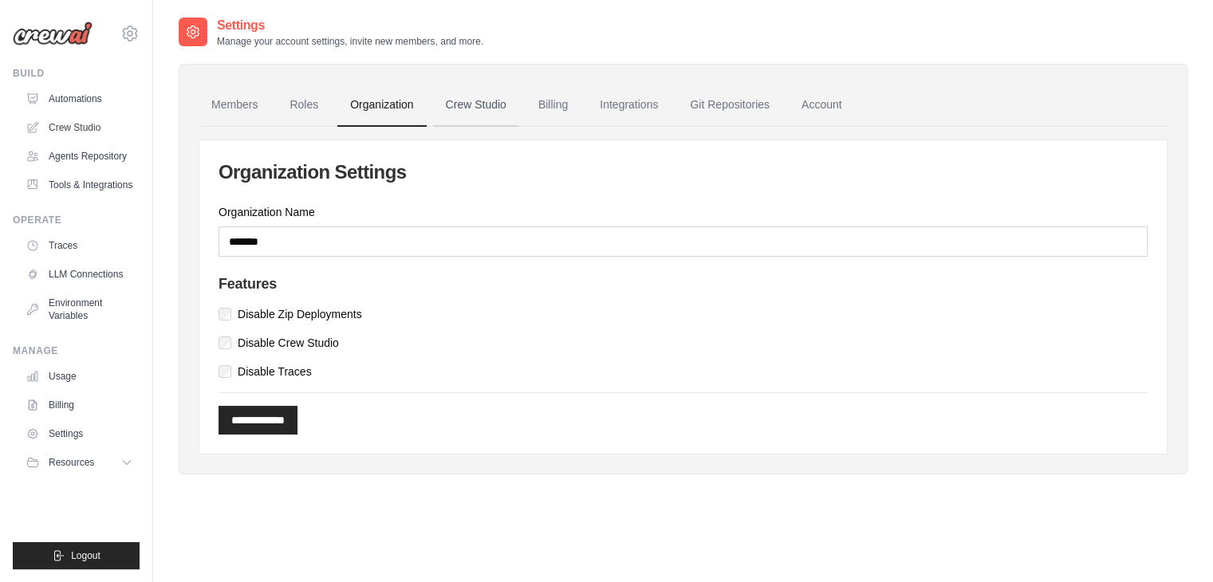
click at [488, 109] on link "Crew Studio" at bounding box center [476, 105] width 86 height 43
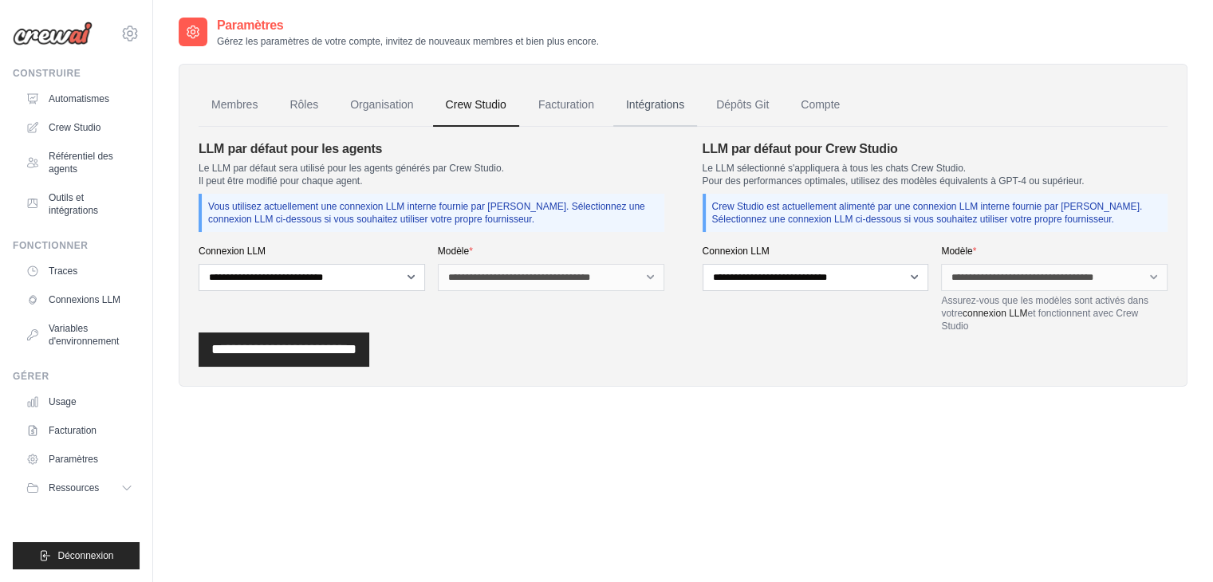
click at [661, 104] on font "Intégrations" at bounding box center [655, 104] width 58 height 13
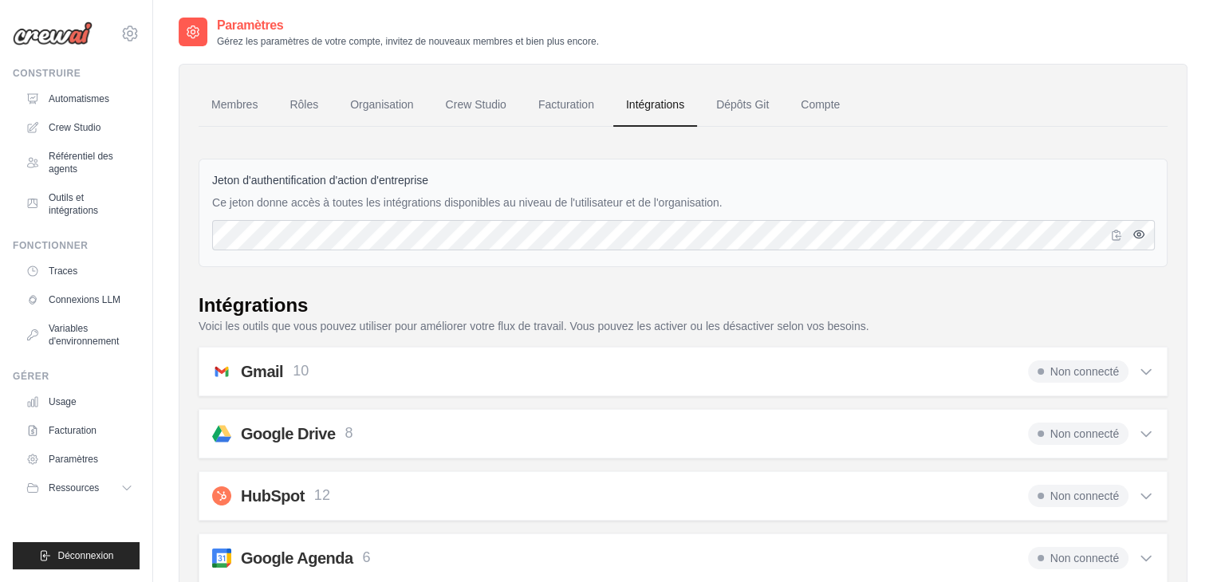
click at [1136, 234] on icon "button" at bounding box center [1139, 234] width 13 height 13
click at [744, 108] on font "Dépôts Git" at bounding box center [742, 104] width 53 height 13
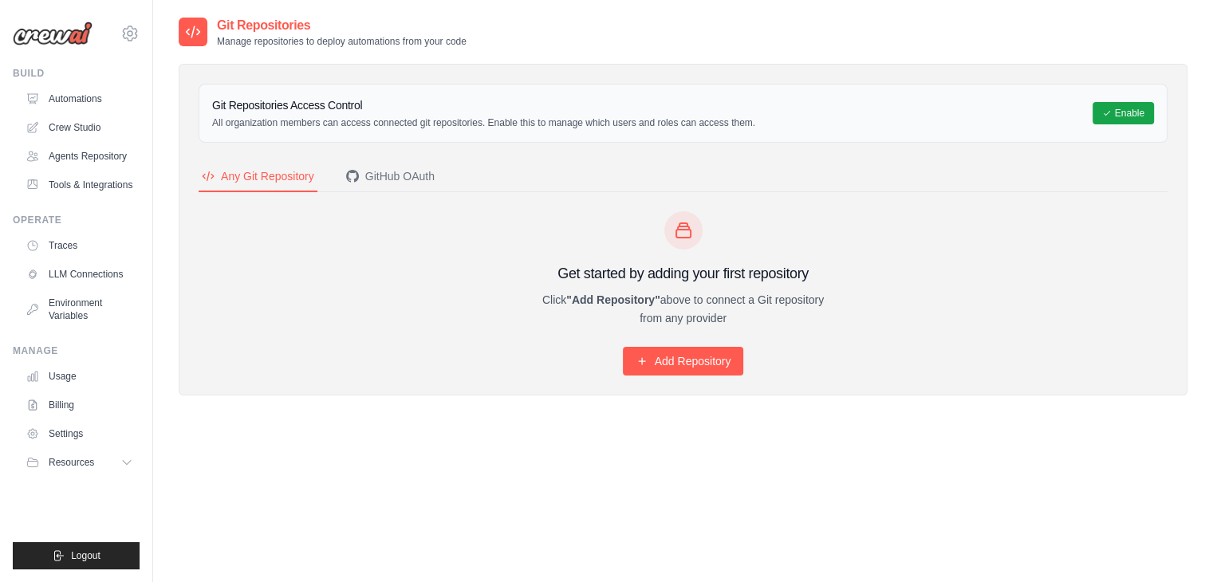
click at [192, 18] on div at bounding box center [193, 32] width 29 height 29
click at [97, 153] on link "Agents Repository" at bounding box center [81, 157] width 120 height 26
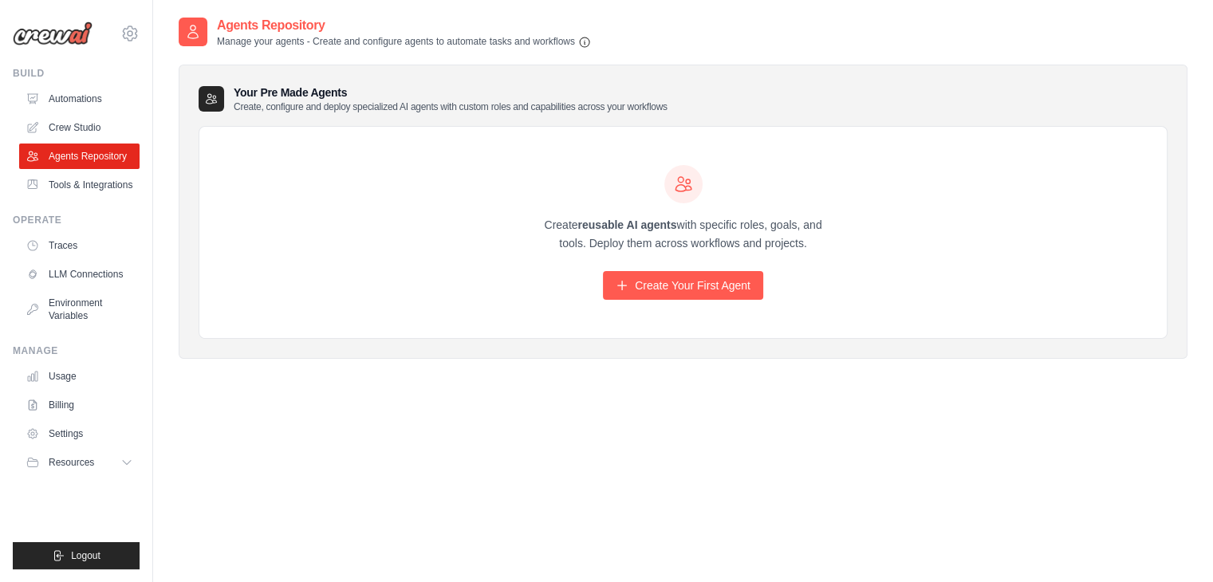
click at [92, 141] on ul "Automations Crew Studio Agents Repository Tools & Integrations" at bounding box center [79, 142] width 120 height 112
click at [69, 99] on link "Automations" at bounding box center [81, 99] width 120 height 26
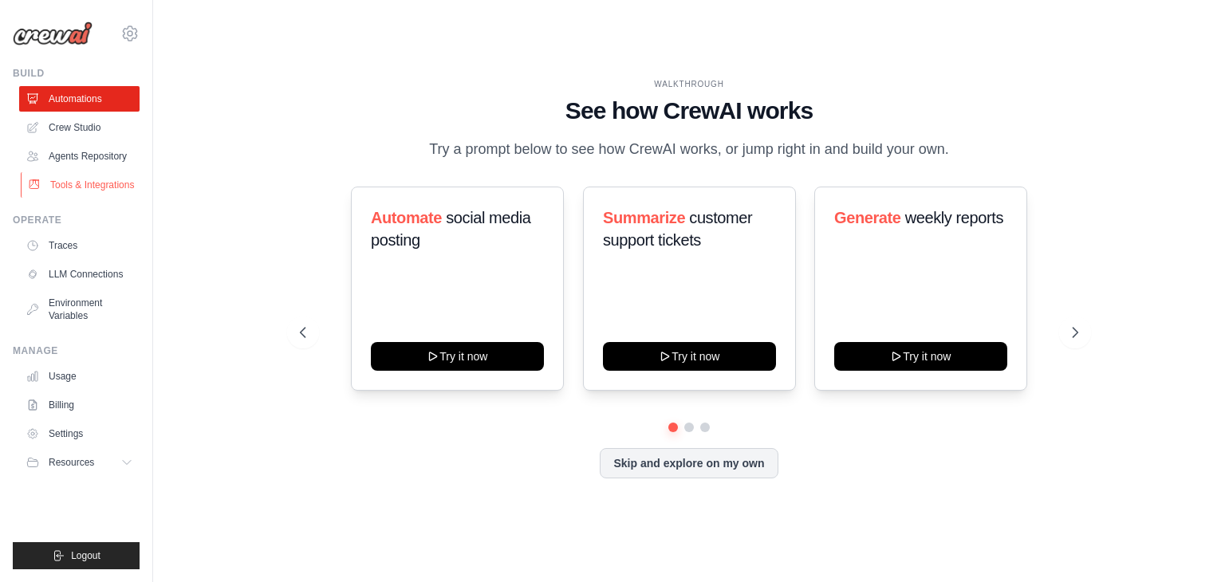
click at [86, 185] on link "Tools & Integrations" at bounding box center [81, 185] width 120 height 26
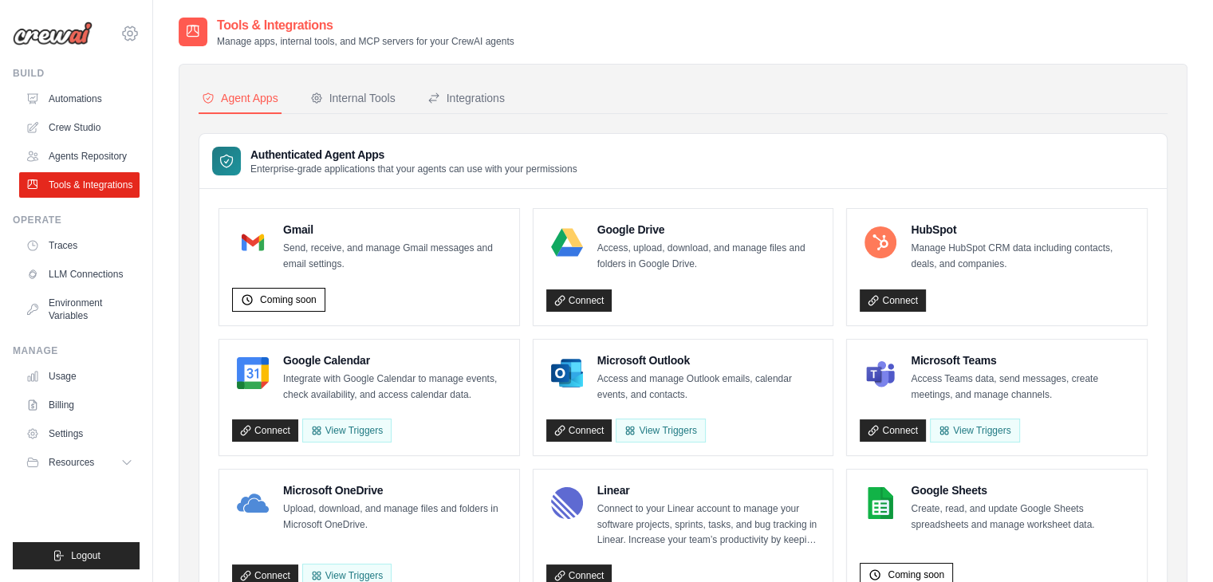
click at [124, 33] on icon at bounding box center [129, 33] width 19 height 19
click at [150, 67] on div "[EMAIL_ADDRESS][DOMAIN_NAME]" at bounding box center [196, 61] width 126 height 16
click at [50, 11] on div "contact@adaptia-services.com Settings" at bounding box center [76, 25] width 127 height 51
click at [73, 136] on link "Crew Studio" at bounding box center [81, 128] width 120 height 26
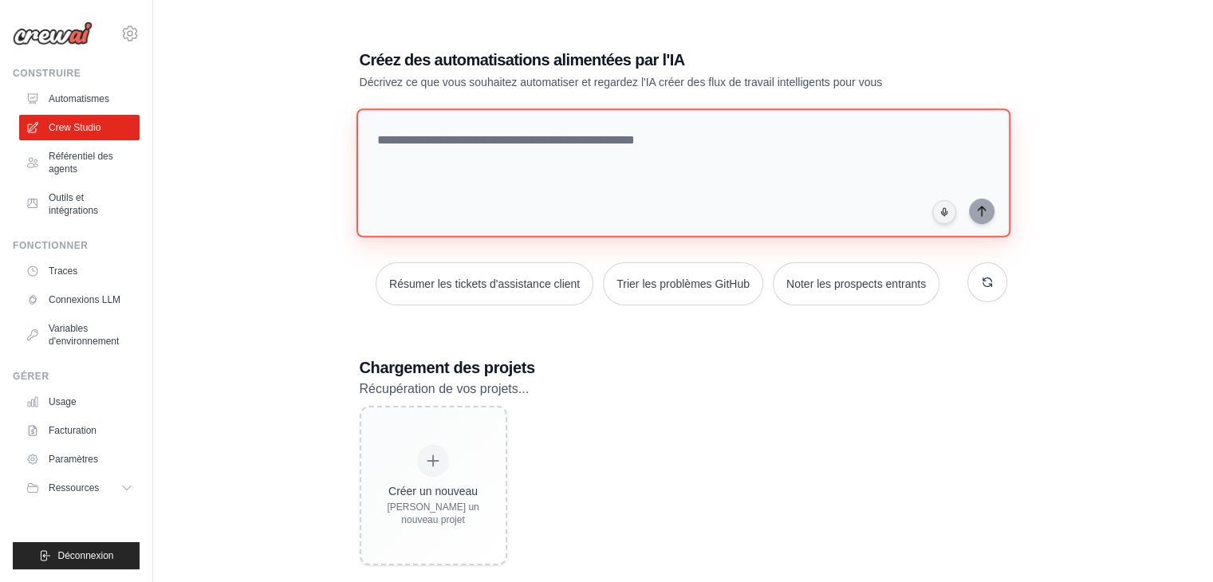
click at [501, 160] on textarea at bounding box center [683, 172] width 654 height 129
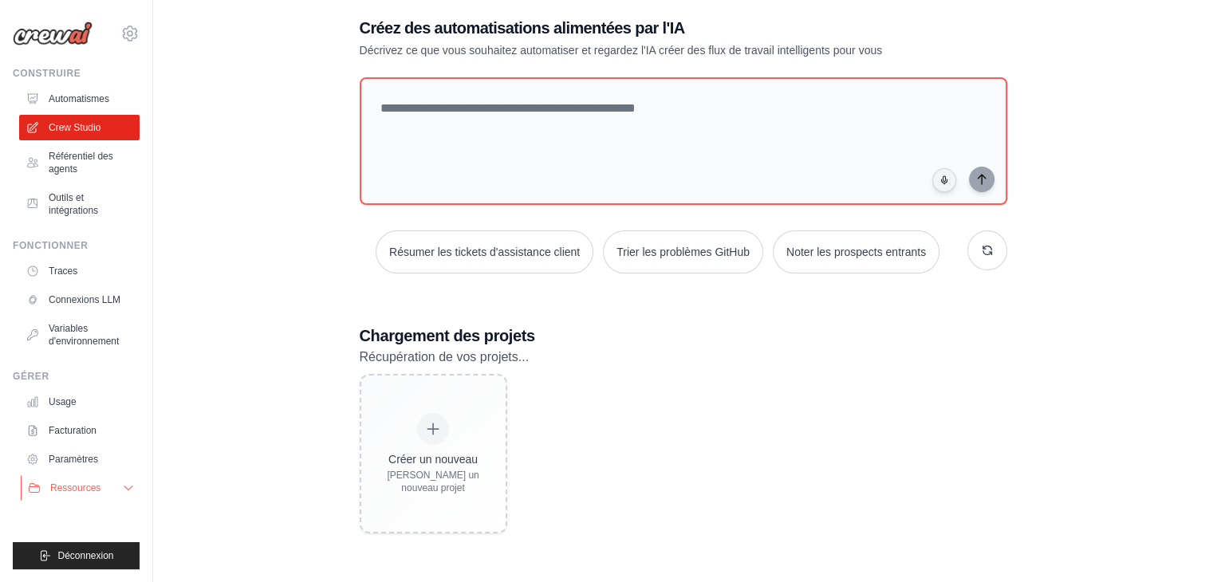
click at [120, 491] on button "Ressources" at bounding box center [81, 488] width 120 height 26
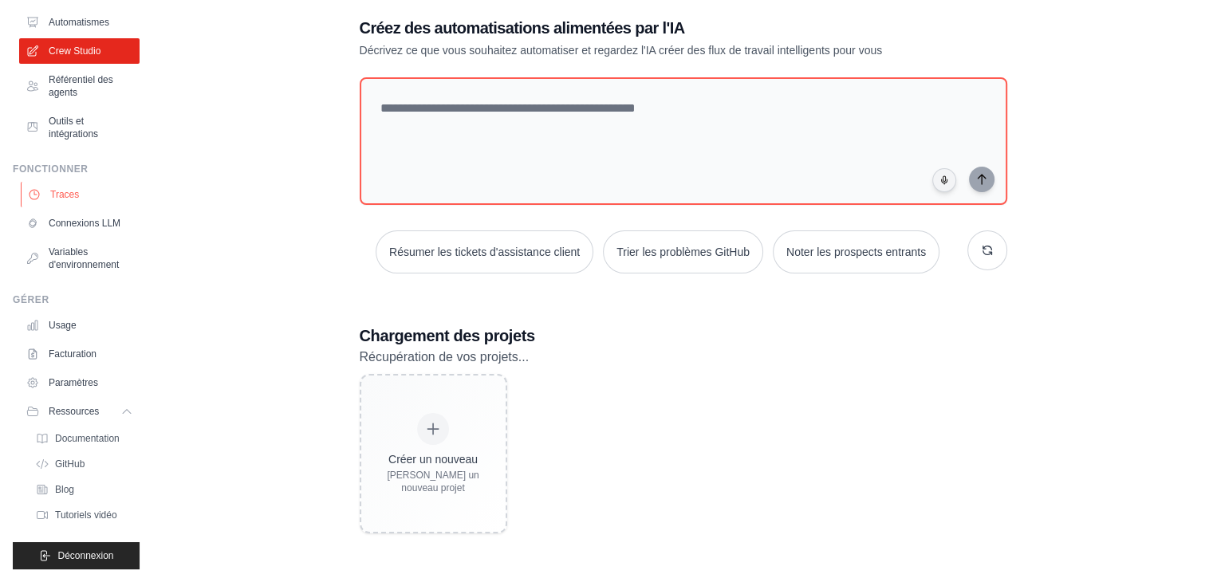
click at [67, 196] on font "Traces" at bounding box center [64, 194] width 29 height 11
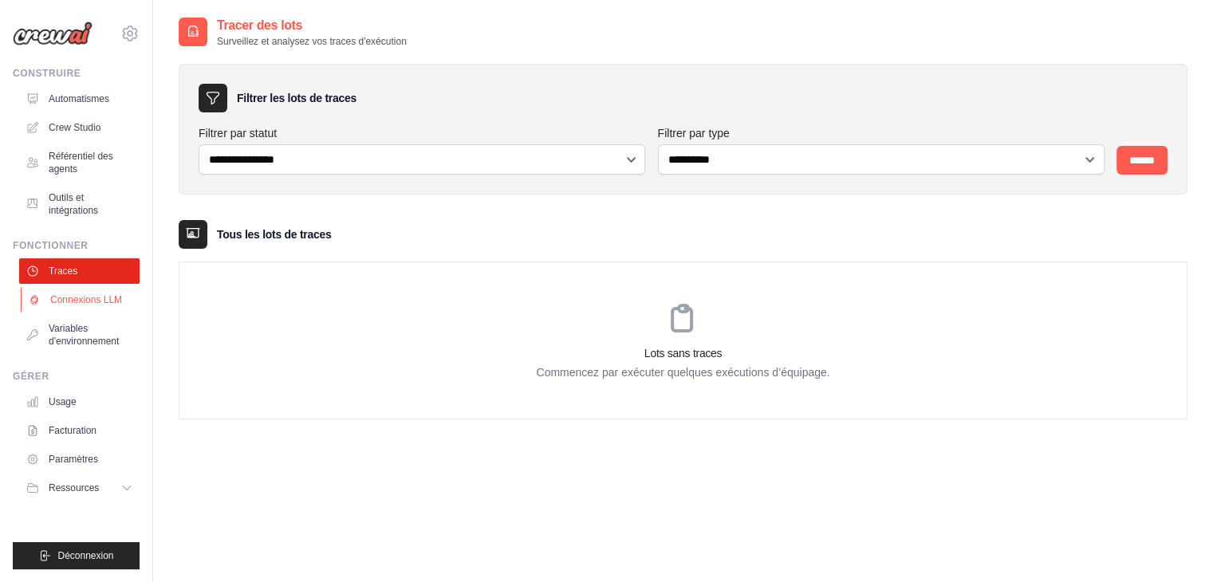
click at [69, 300] on font "Connexions LLM" at bounding box center [86, 299] width 72 height 11
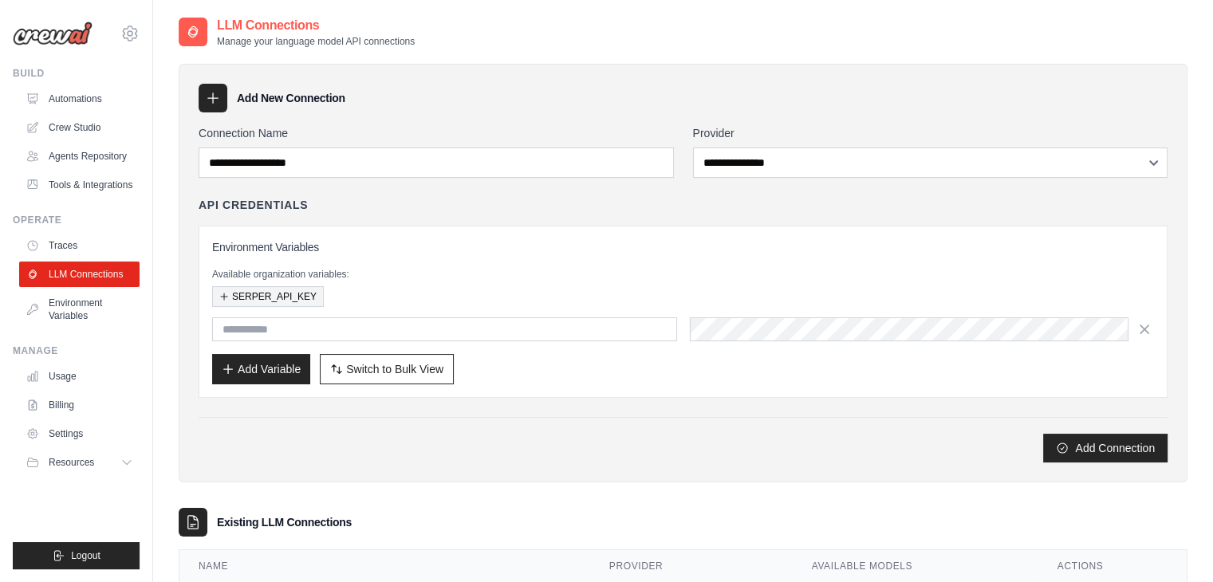
click at [248, 294] on button "SERPER_API_KEY" at bounding box center [268, 296] width 112 height 21
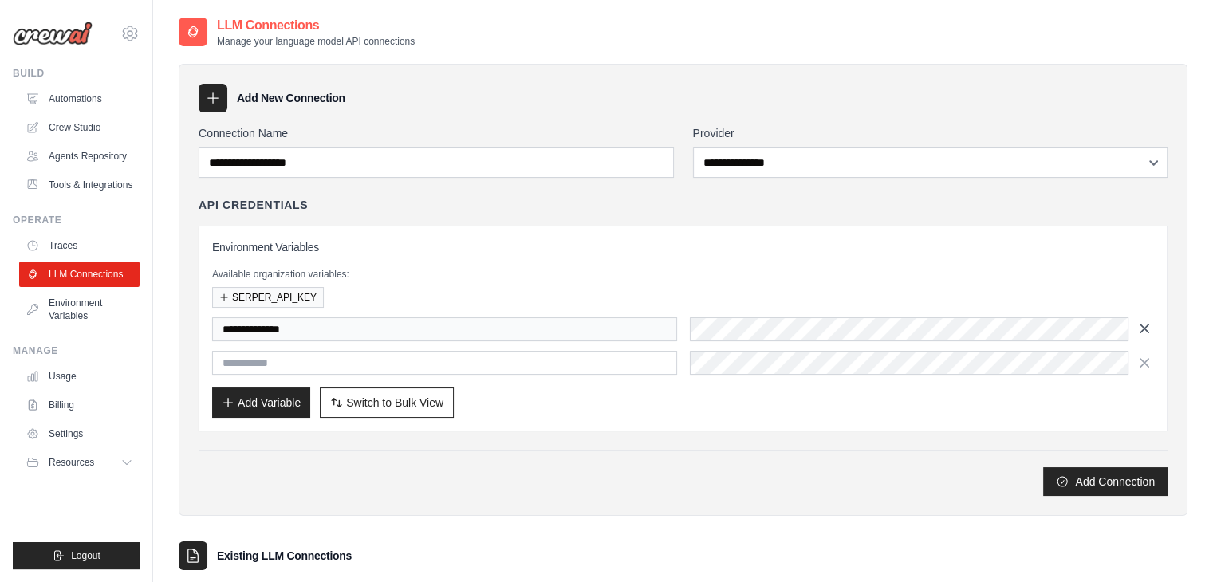
click at [1146, 329] on icon "button" at bounding box center [1145, 329] width 16 height 16
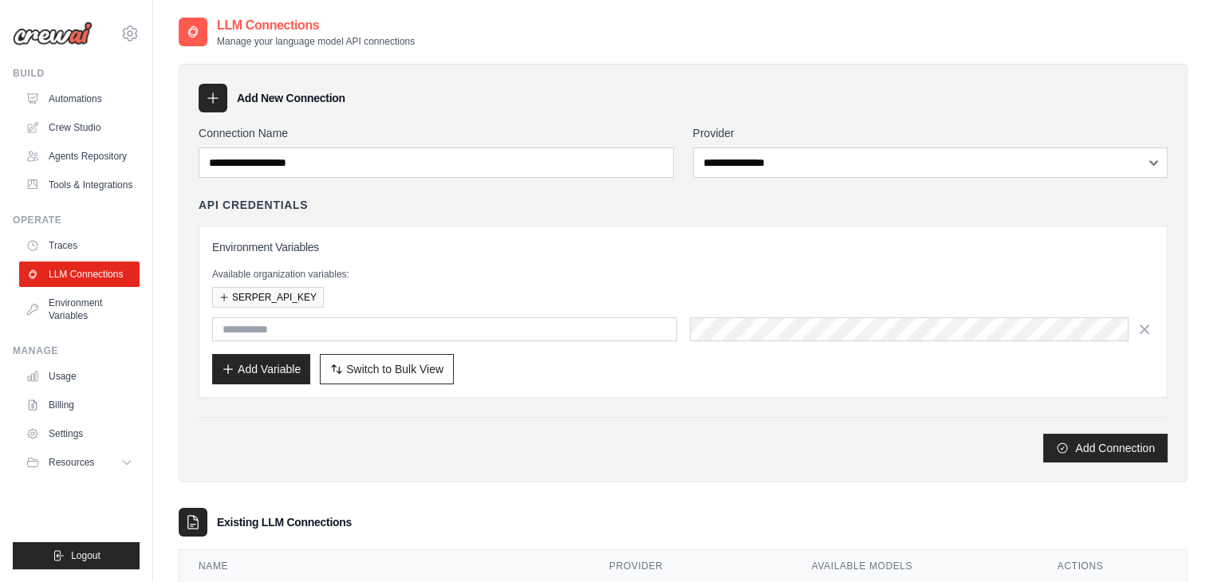
click at [212, 91] on icon at bounding box center [213, 98] width 16 height 16
click at [456, 333] on input "text" at bounding box center [444, 329] width 465 height 24
click at [69, 306] on link "Environment Variables" at bounding box center [81, 309] width 120 height 38
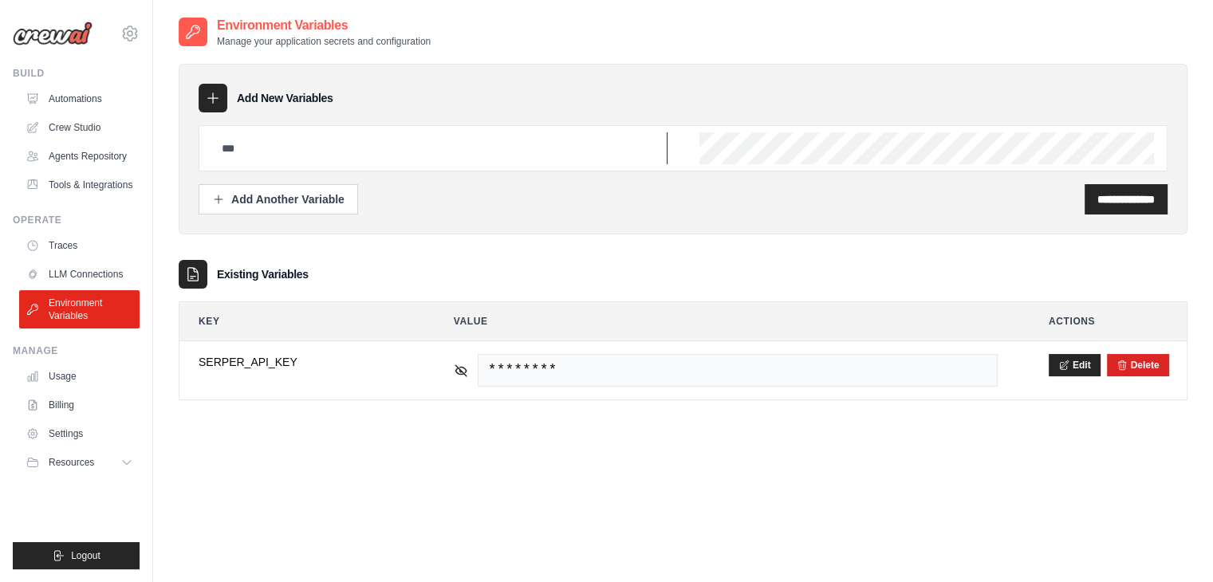
click at [453, 137] on input "text" at bounding box center [439, 148] width 455 height 32
type input "***"
click at [526, 199] on div "**********" at bounding box center [683, 199] width 969 height 30
click at [274, 199] on div "Add Another Variable" at bounding box center [278, 199] width 132 height 16
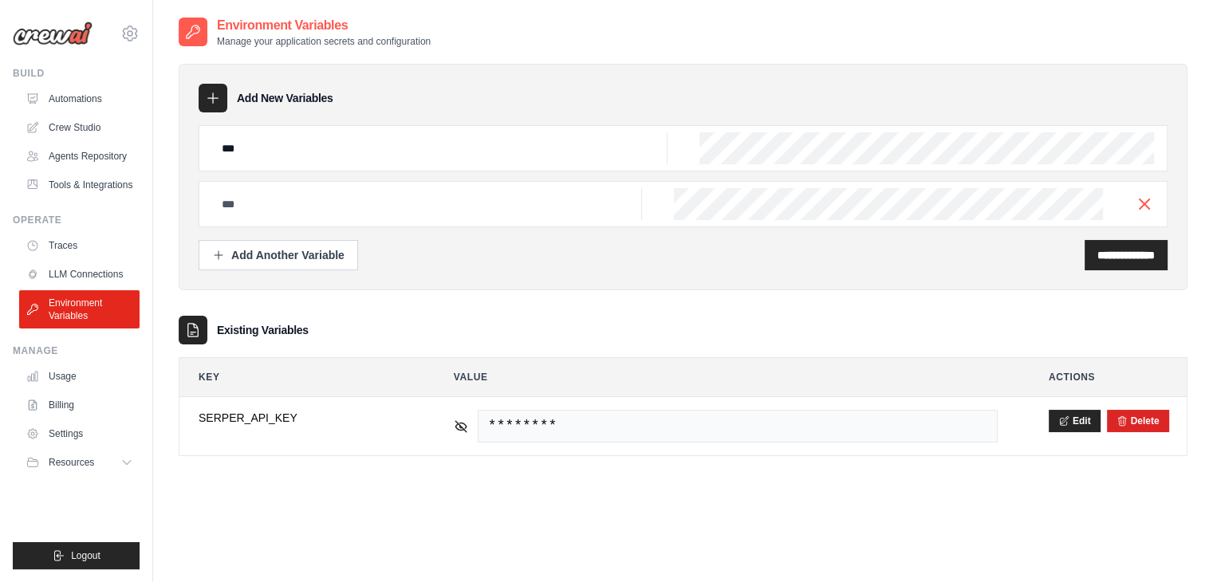
click at [1142, 191] on div at bounding box center [683, 204] width 969 height 46
click at [1145, 203] on line "button" at bounding box center [1145, 204] width 10 height 10
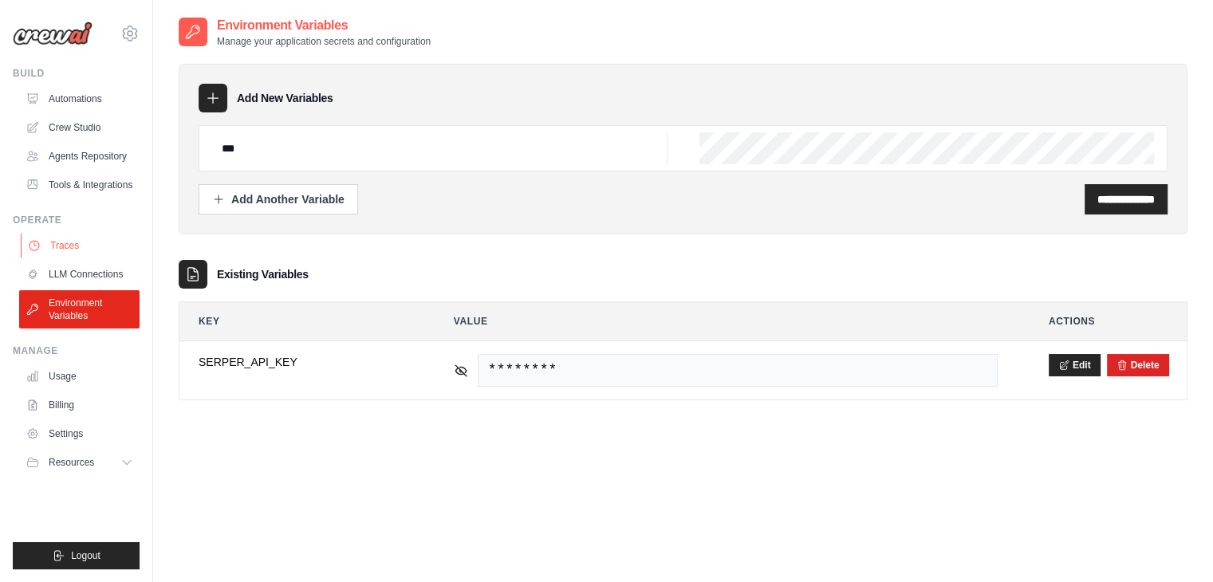
click at [98, 253] on link "Traces" at bounding box center [81, 246] width 120 height 26
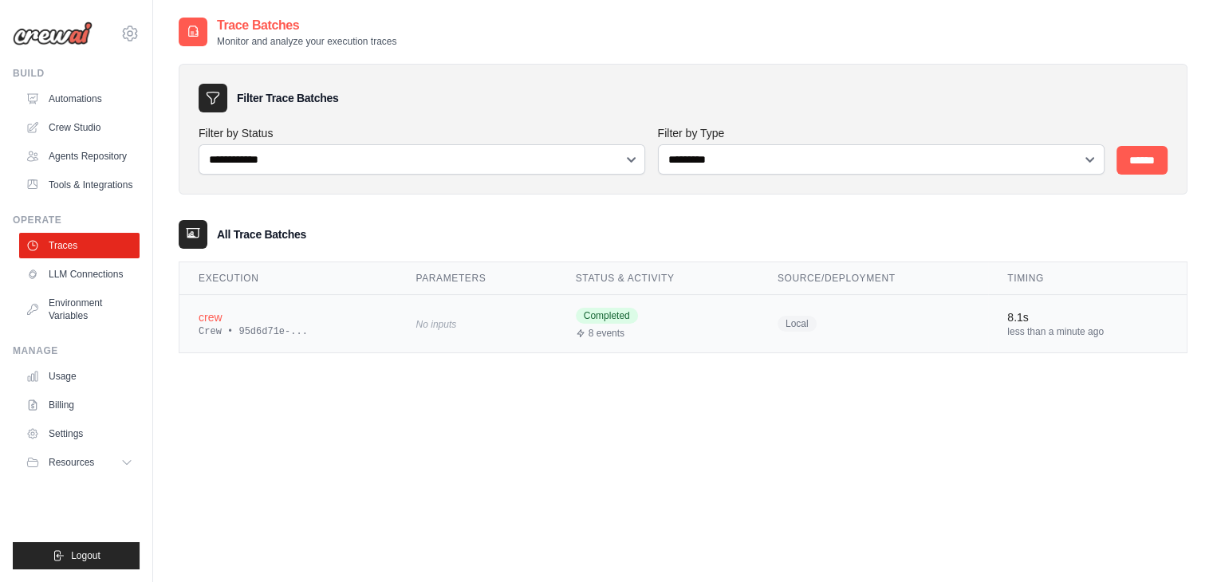
click at [350, 331] on div "Crew • 95d6d71e-..." at bounding box center [288, 331] width 179 height 13
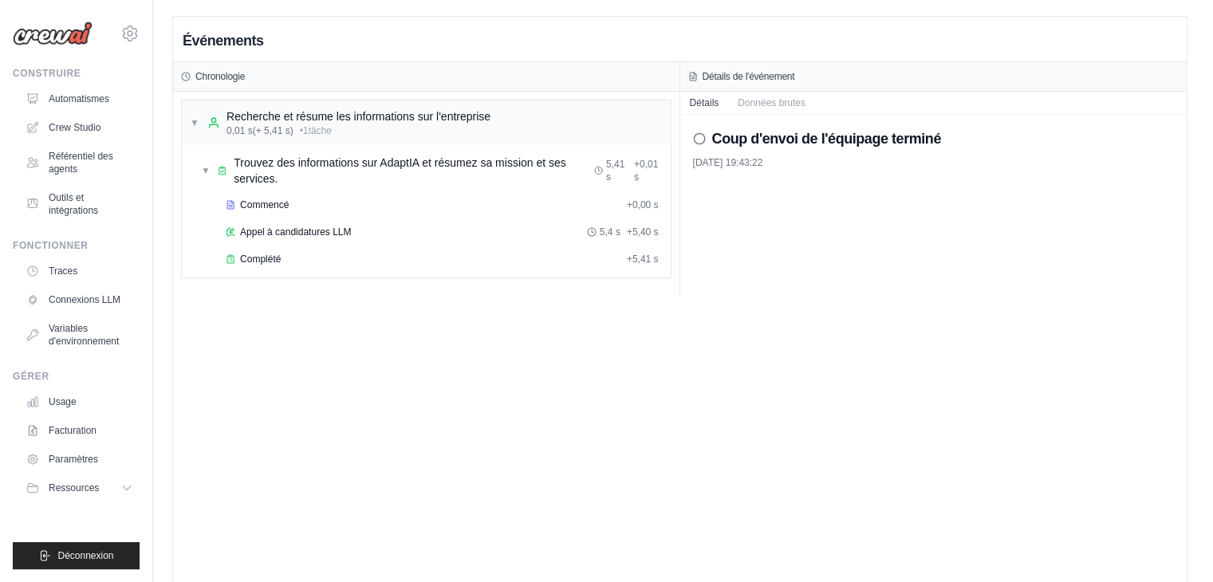
click at [842, 148] on h2 "Coup d'envoi de l'équipage terminé" at bounding box center [826, 139] width 229 height 22
click at [758, 103] on font "Données brutes" at bounding box center [772, 102] width 68 height 11
